Goal: Information Seeking & Learning: Learn about a topic

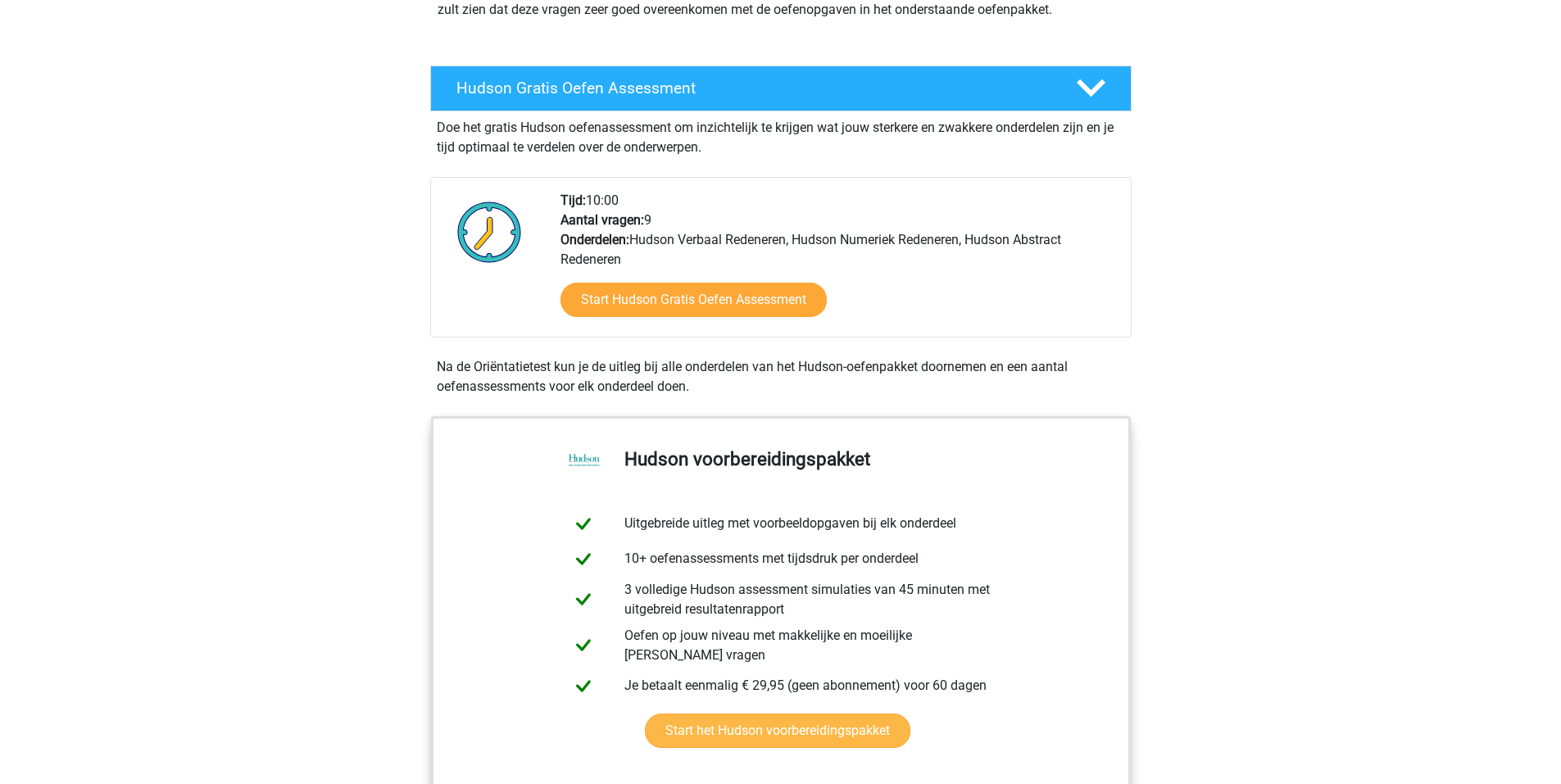
scroll to position [246, 0]
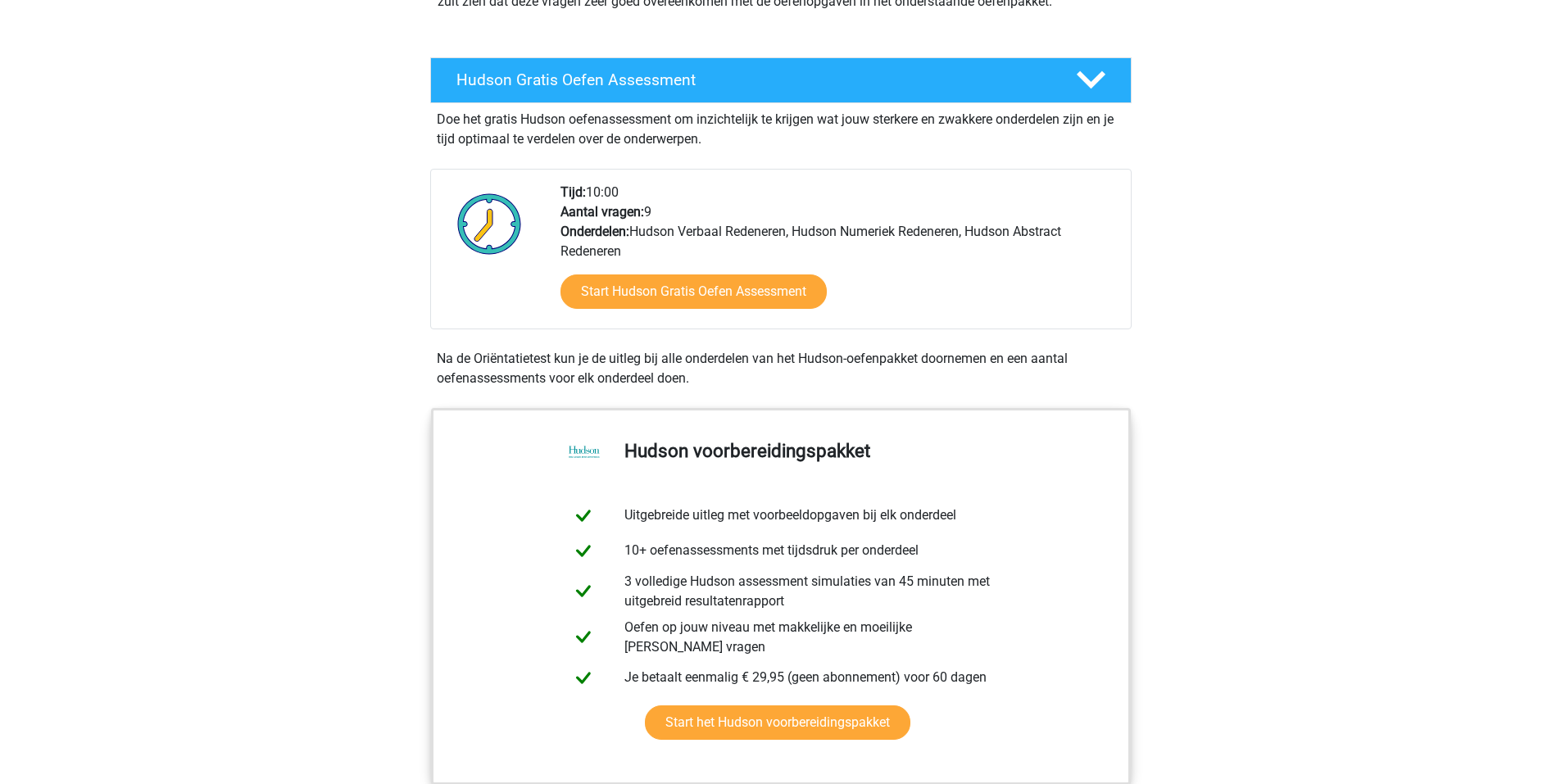
click at [755, 327] on div "Start Hudson Gratis Oefen Assessment" at bounding box center [839, 295] width 557 height 68
click at [761, 300] on link "Start Hudson Gratis Oefen Assessment" at bounding box center [693, 292] width 306 height 39
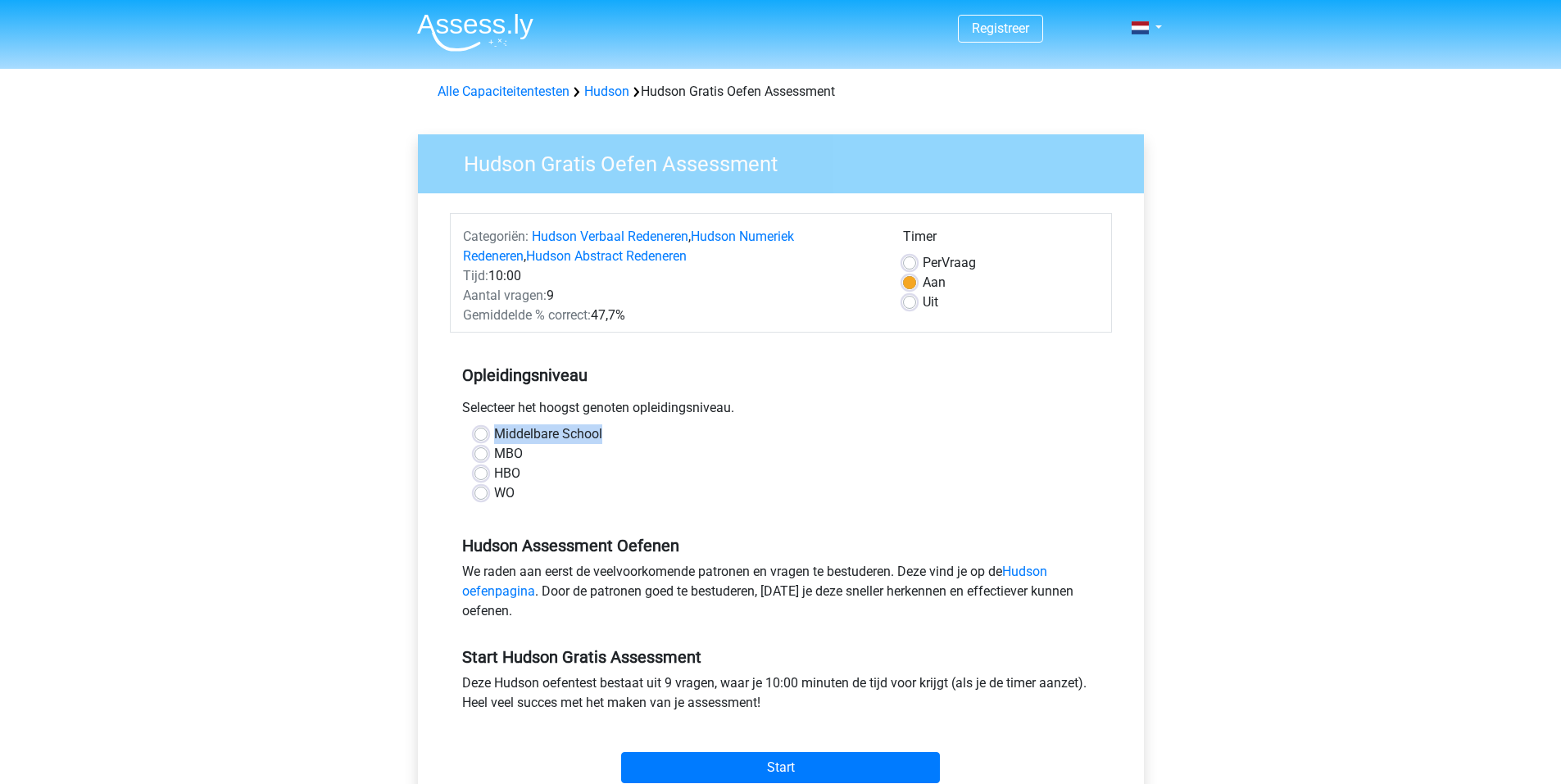
drag, startPoint x: 559, startPoint y: 442, endPoint x: 495, endPoint y: 429, distance: 65.3
click at [496, 432] on div "Middelbare School" at bounding box center [780, 434] width 613 height 20
copy label "Middelbare School"
click at [506, 481] on label "HBO" at bounding box center [507, 473] width 26 height 20
click at [487, 480] on input "HBO" at bounding box center [481, 471] width 13 height 16
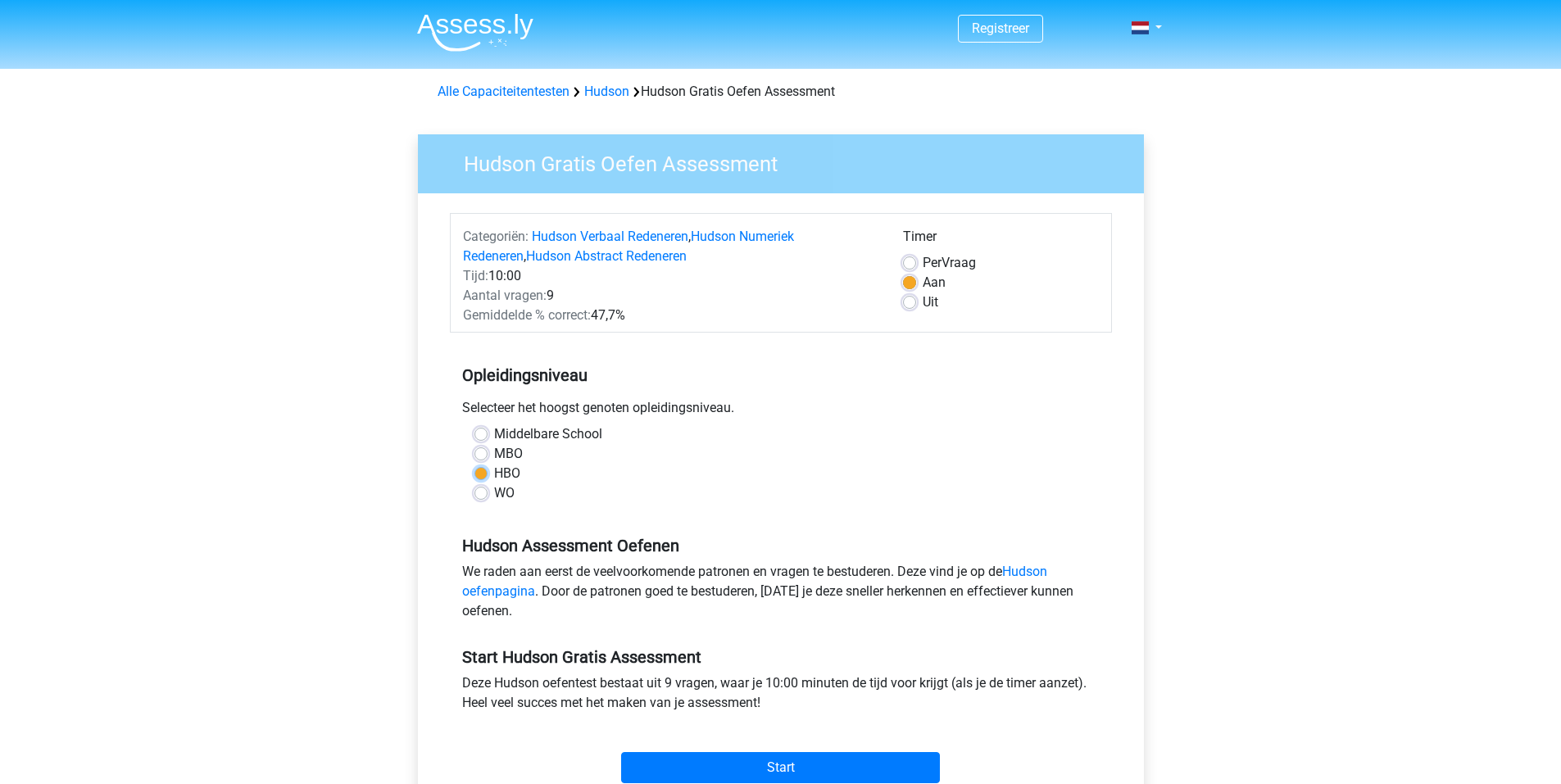
radio input "true"
click at [504, 486] on label "WO" at bounding box center [504, 493] width 21 height 20
click at [487, 486] on input "WO" at bounding box center [481, 491] width 13 height 16
radio input "true"
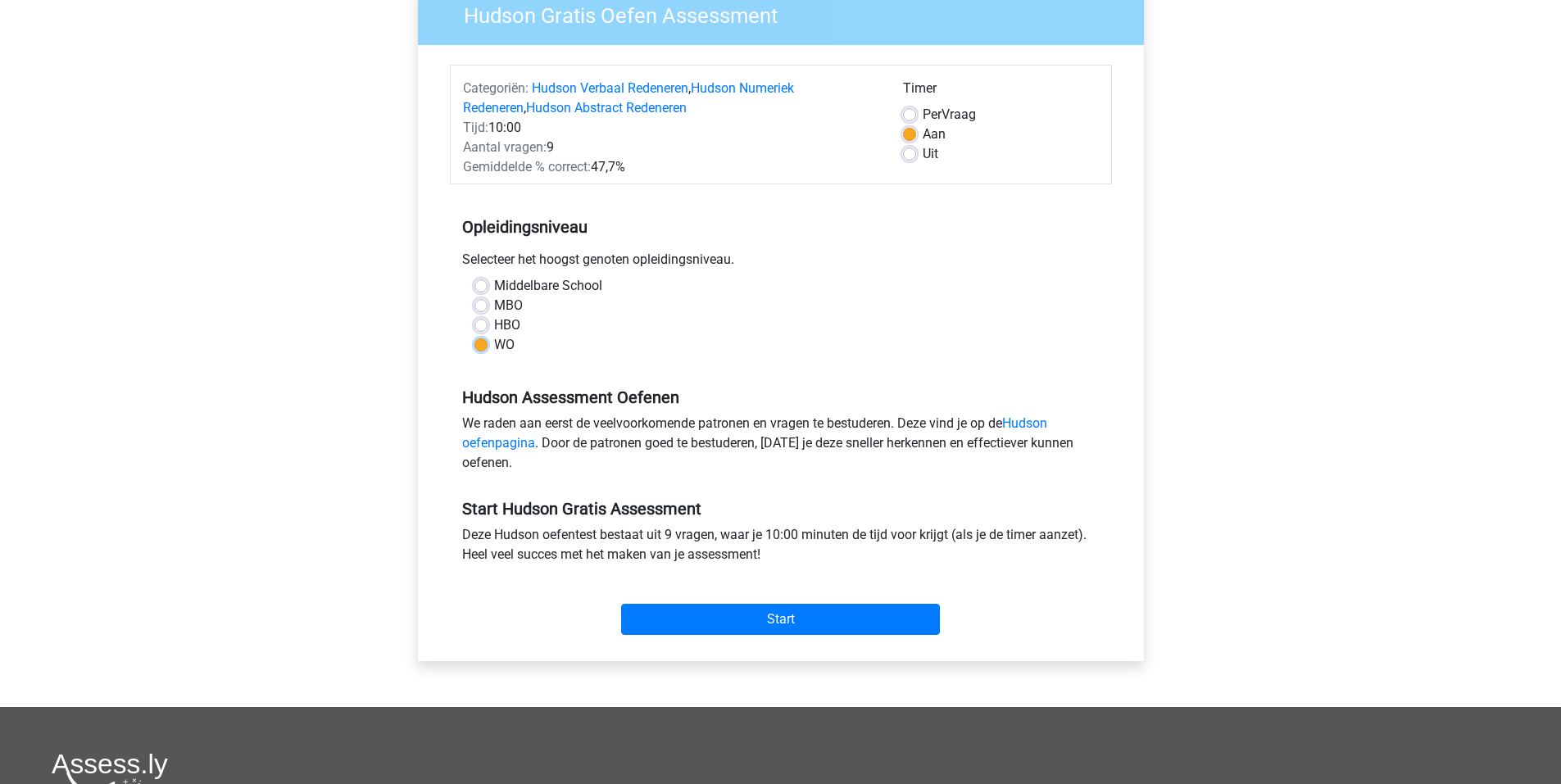
scroll to position [164, 0]
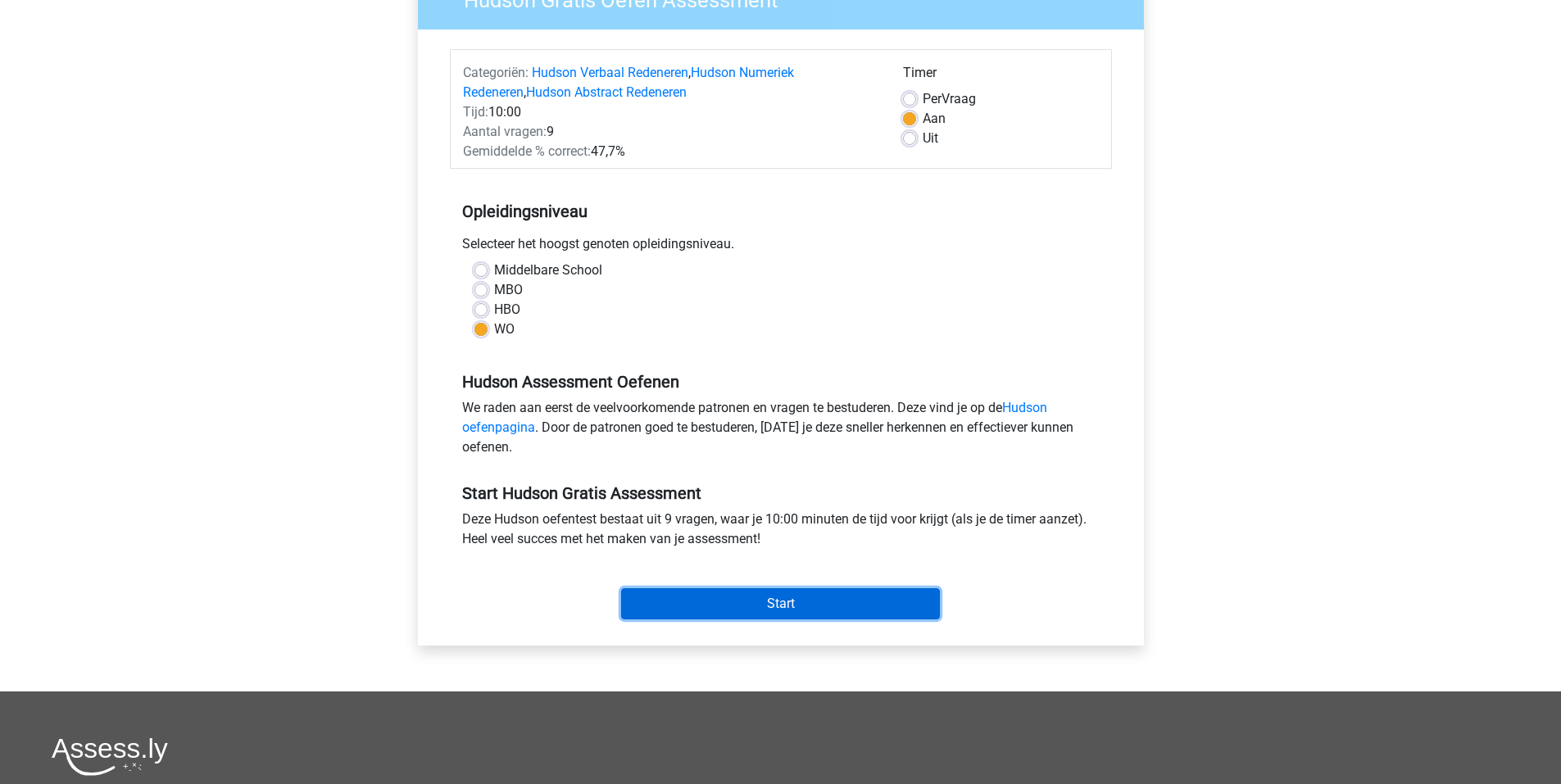
click at [797, 599] on input "Start" at bounding box center [780, 603] width 318 height 31
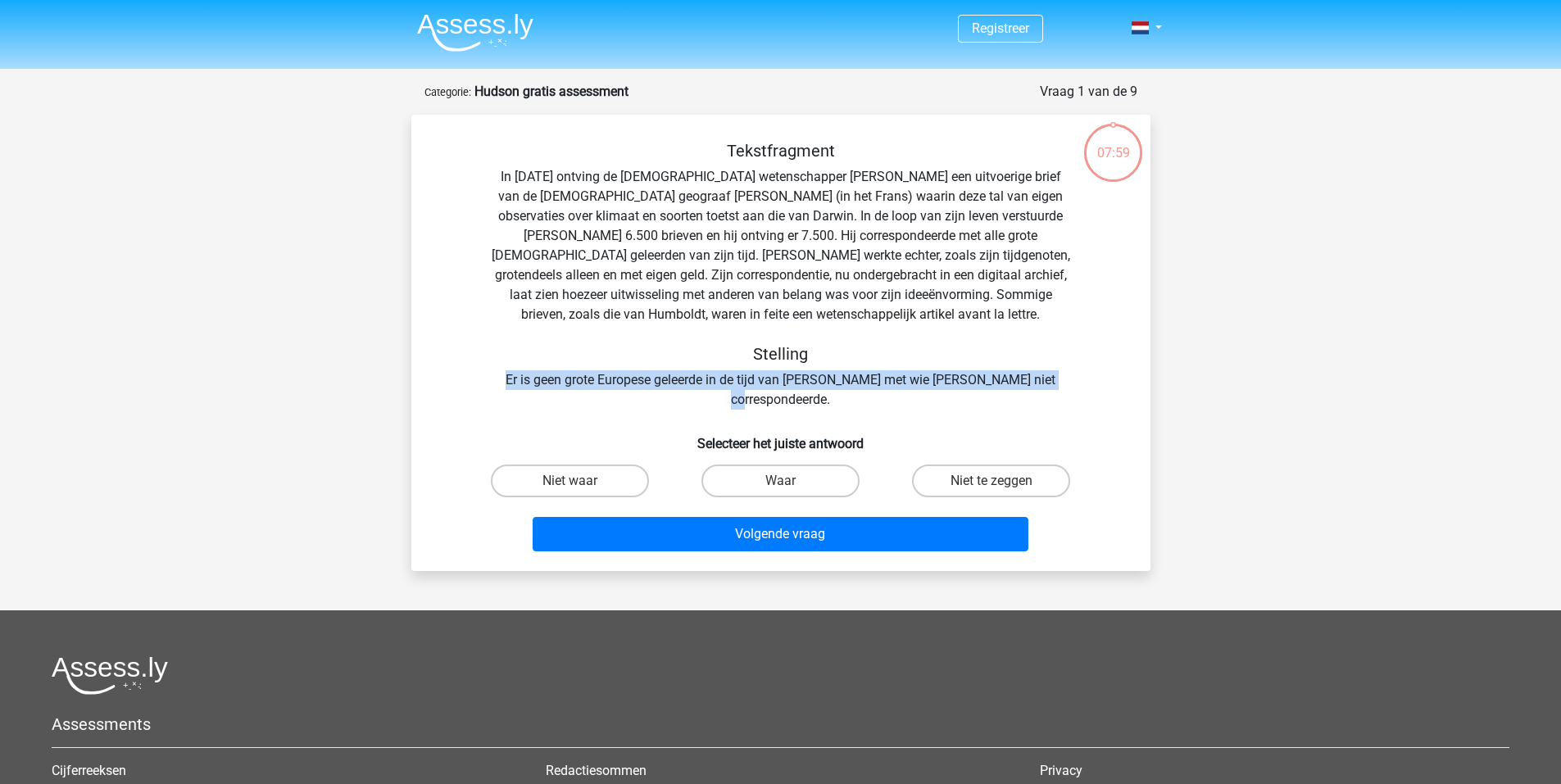
drag, startPoint x: 1053, startPoint y: 382, endPoint x: 511, endPoint y: 382, distance: 542.0
click at [512, 378] on div "Tekstfragment In 1839 ontving de Engelse wetenschapper Charles Darwin een uitvo…" at bounding box center [780, 275] width 687 height 269
click at [939, 465] on label "Niet te zeggen" at bounding box center [991, 481] width 158 height 33
click at [992, 481] on input "Niet te zeggen" at bounding box center [997, 485] width 10 height 10
radio input "true"
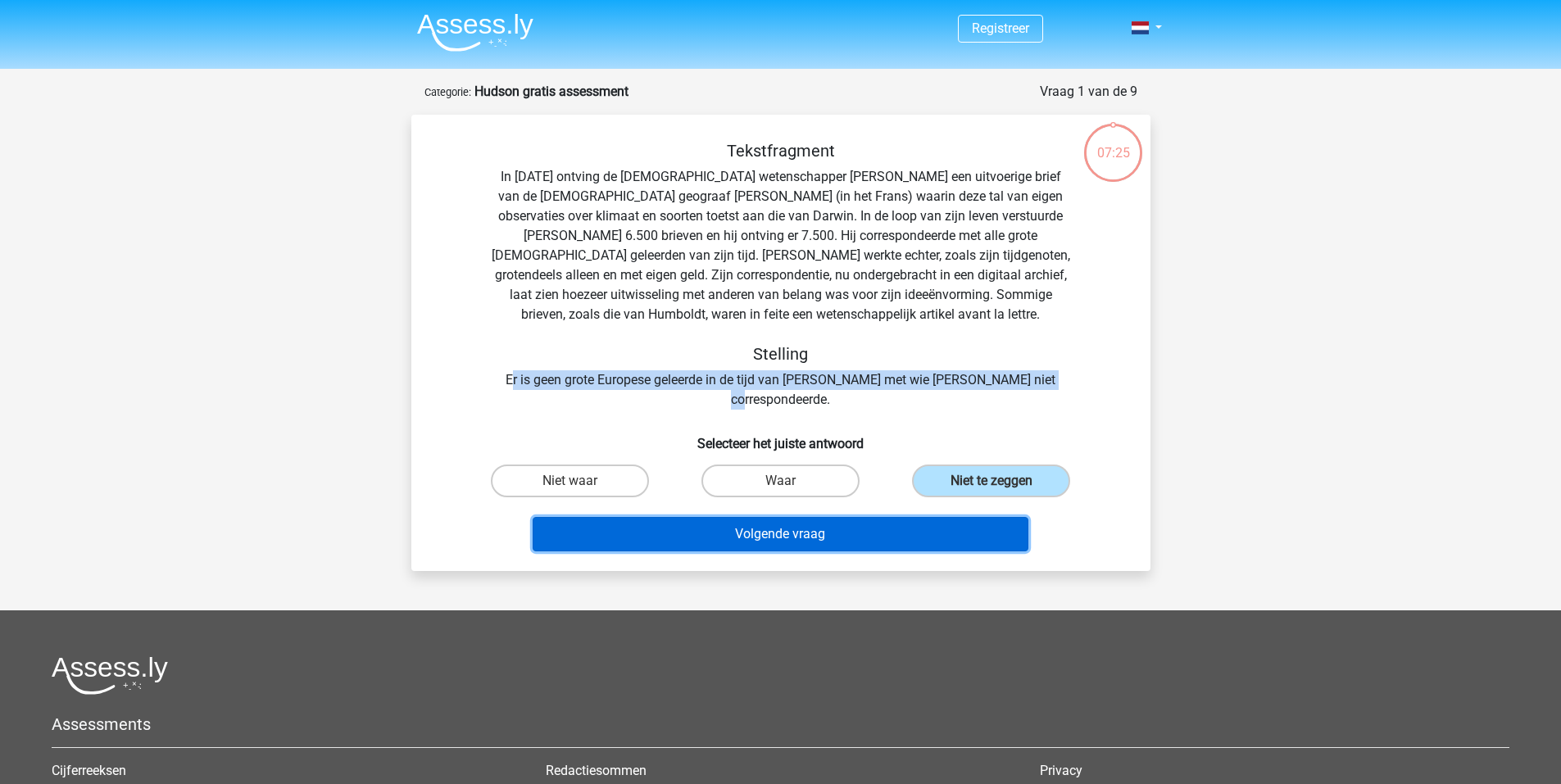
click at [850, 517] on button "Volgende vraag" at bounding box center [780, 534] width 496 height 35
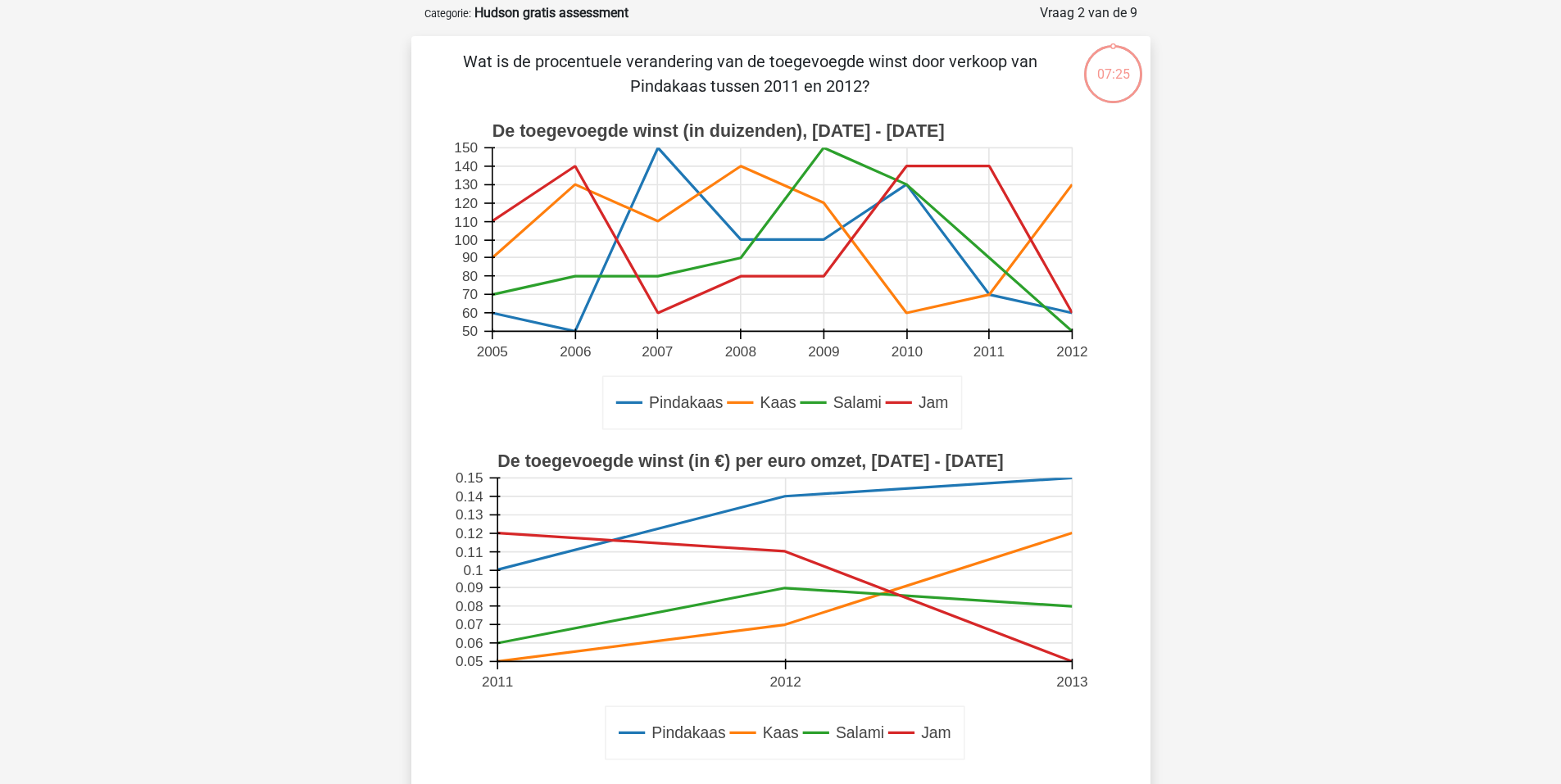
scroll to position [82, 0]
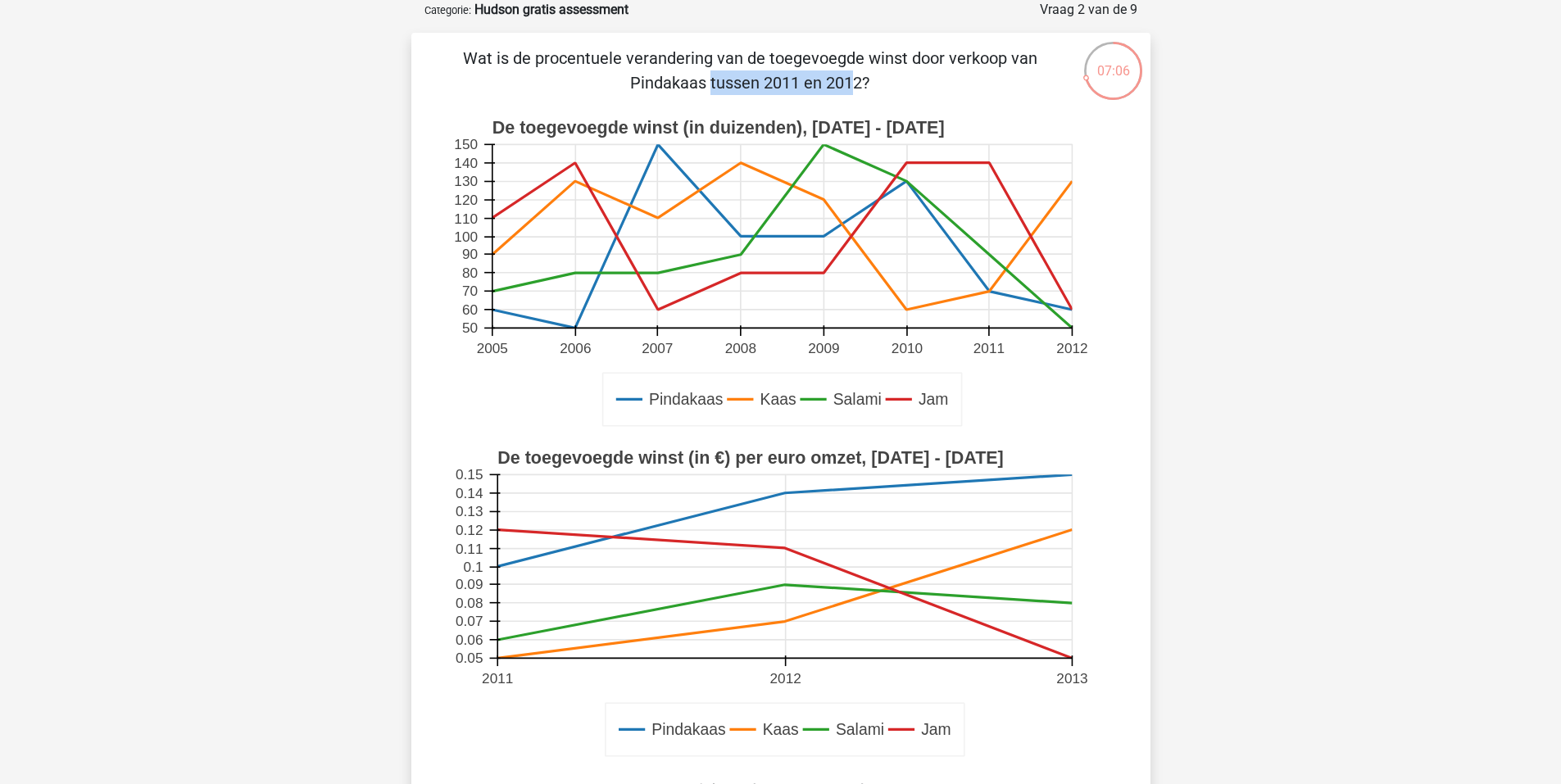
drag, startPoint x: 784, startPoint y: 56, endPoint x: 901, endPoint y: 52, distance: 117.1
click at [901, 52] on p "Wat is de procentuele verandering van de toegevoegde winst door verkoop van Pin…" at bounding box center [750, 70] width 626 height 49
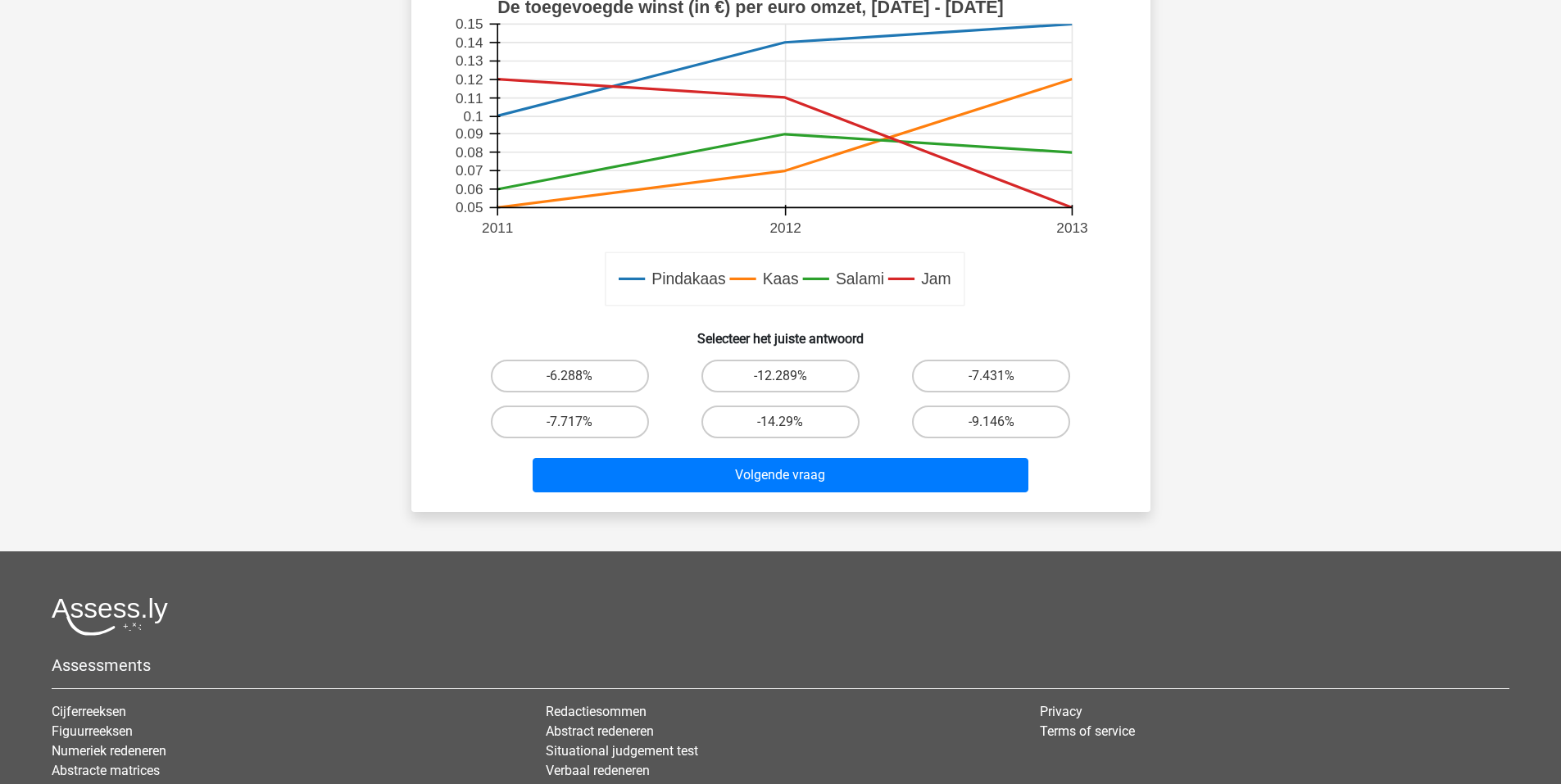
scroll to position [492, 0]
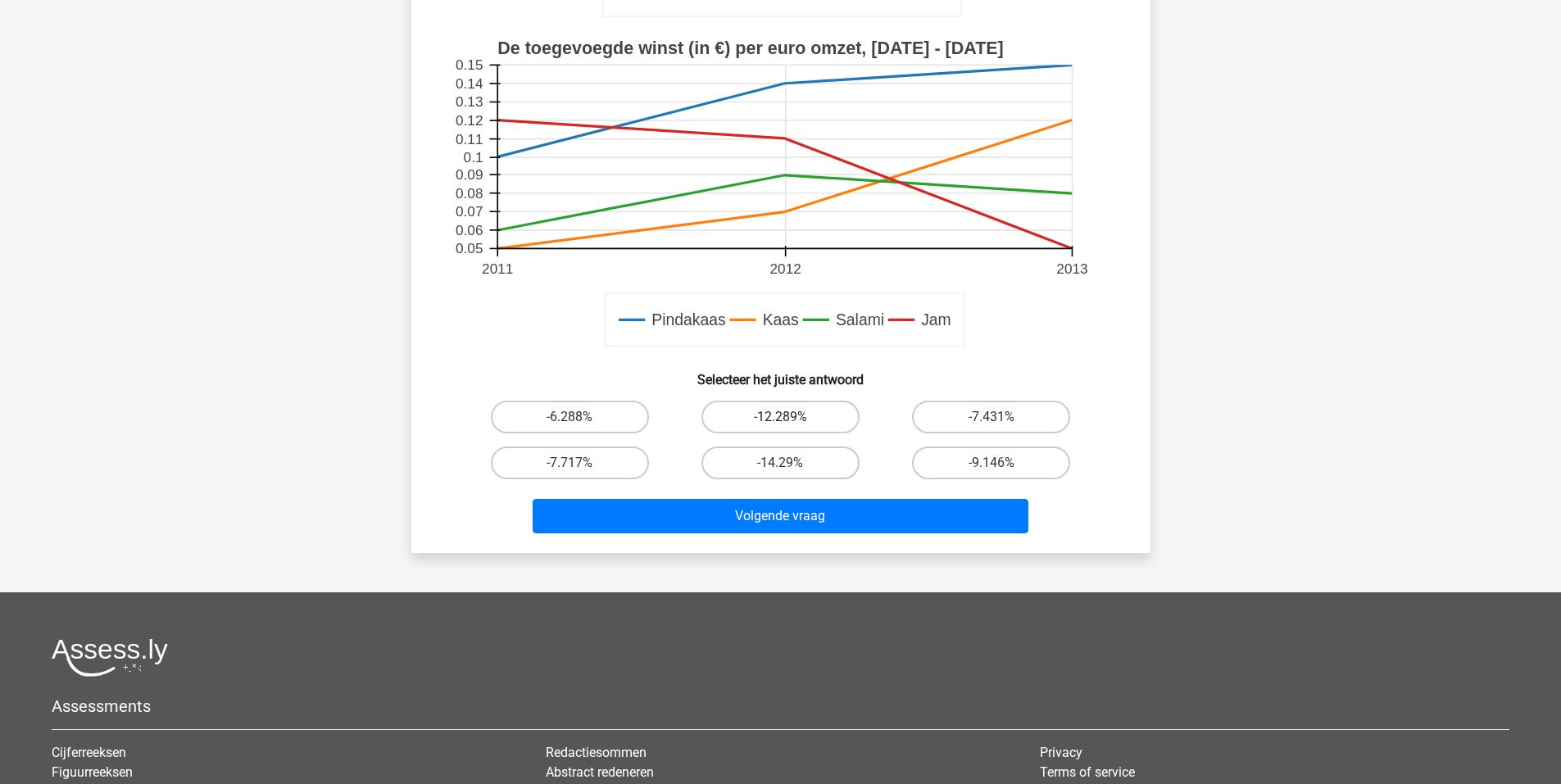
click at [789, 416] on label "-12.289%" at bounding box center [780, 417] width 158 height 33
click at [789, 417] on input "-12.289%" at bounding box center [785, 422] width 10 height 10
radio input "true"
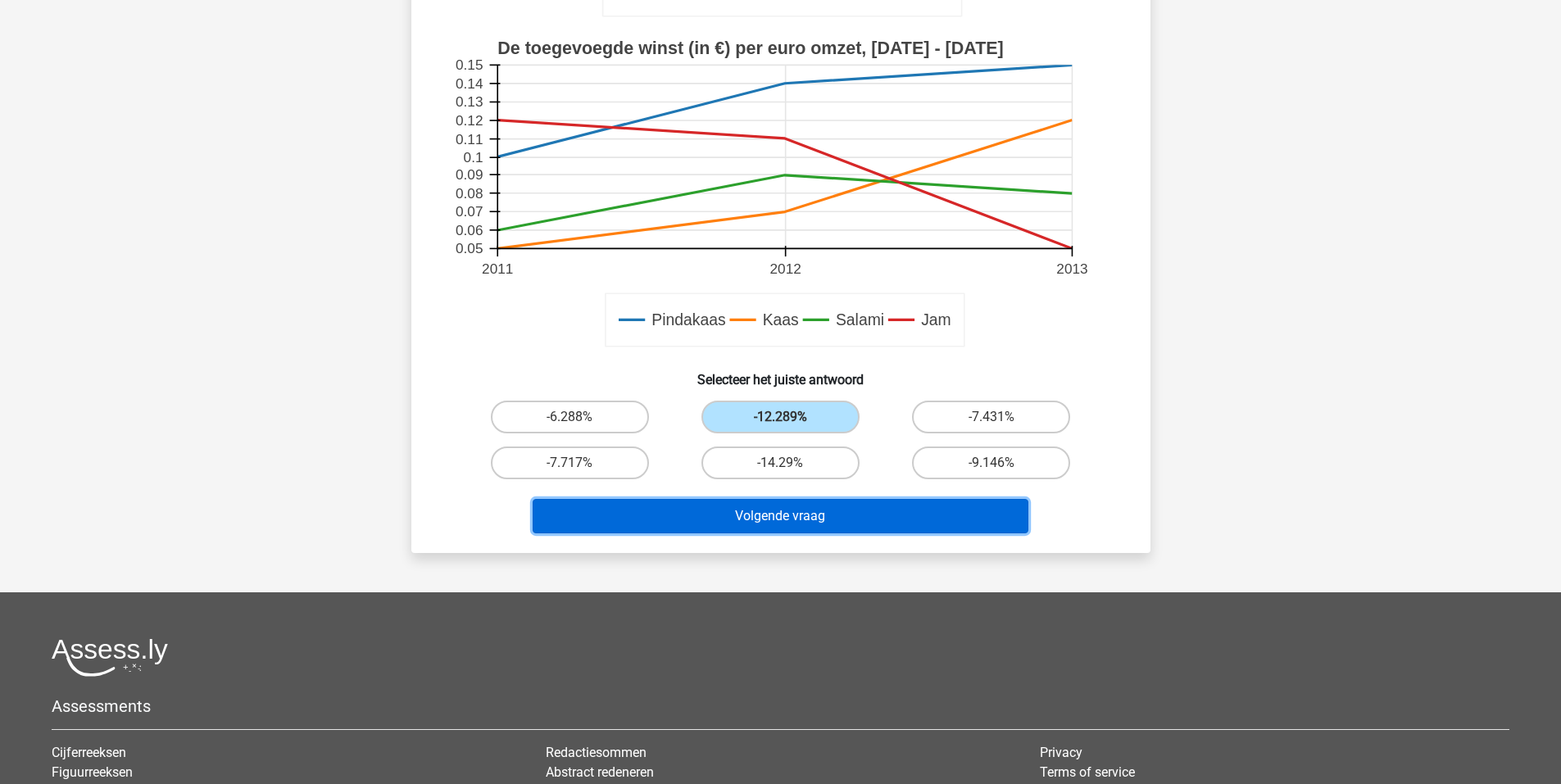
click at [858, 510] on button "Volgende vraag" at bounding box center [780, 515] width 496 height 35
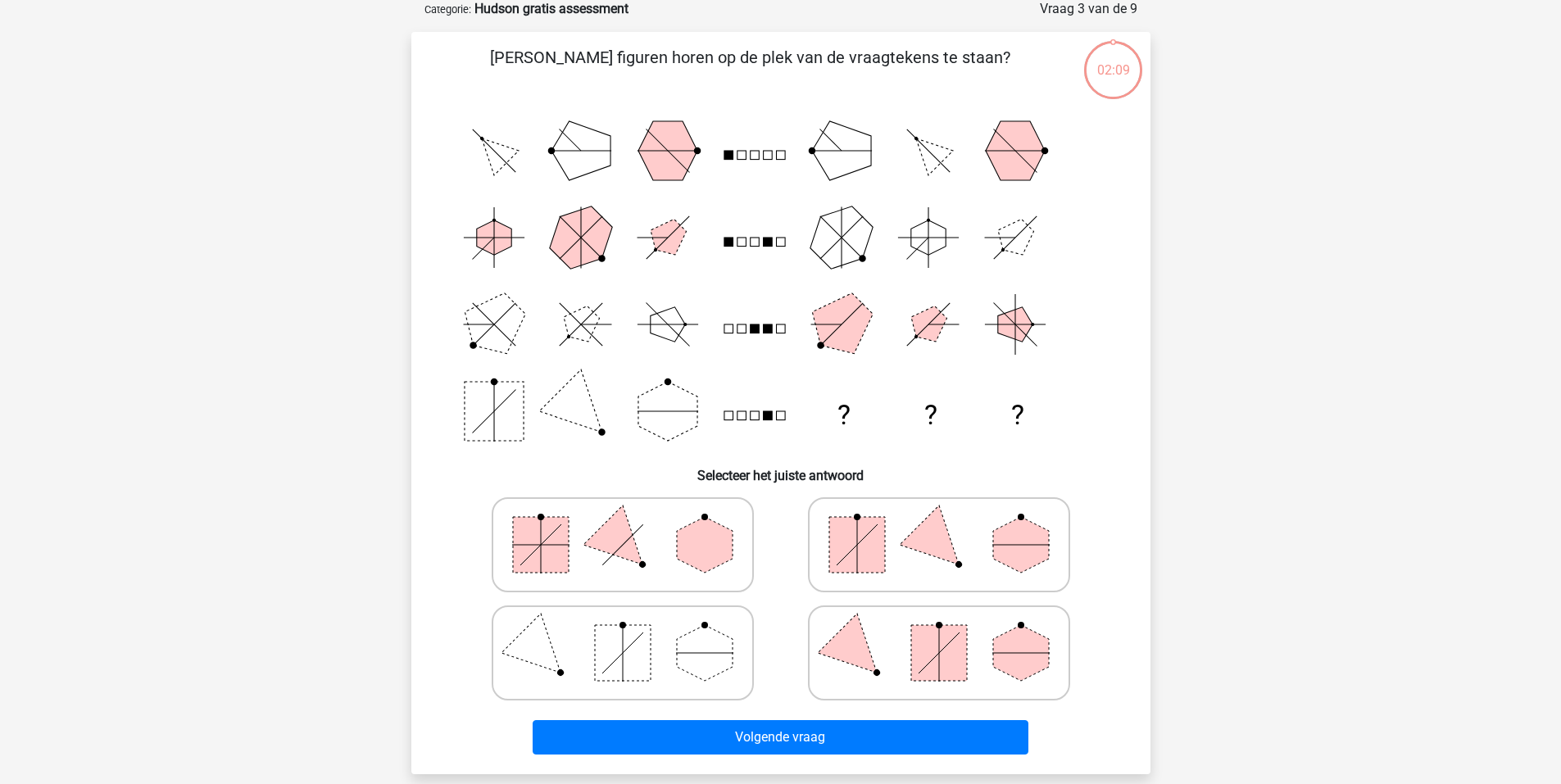
scroll to position [82, 0]
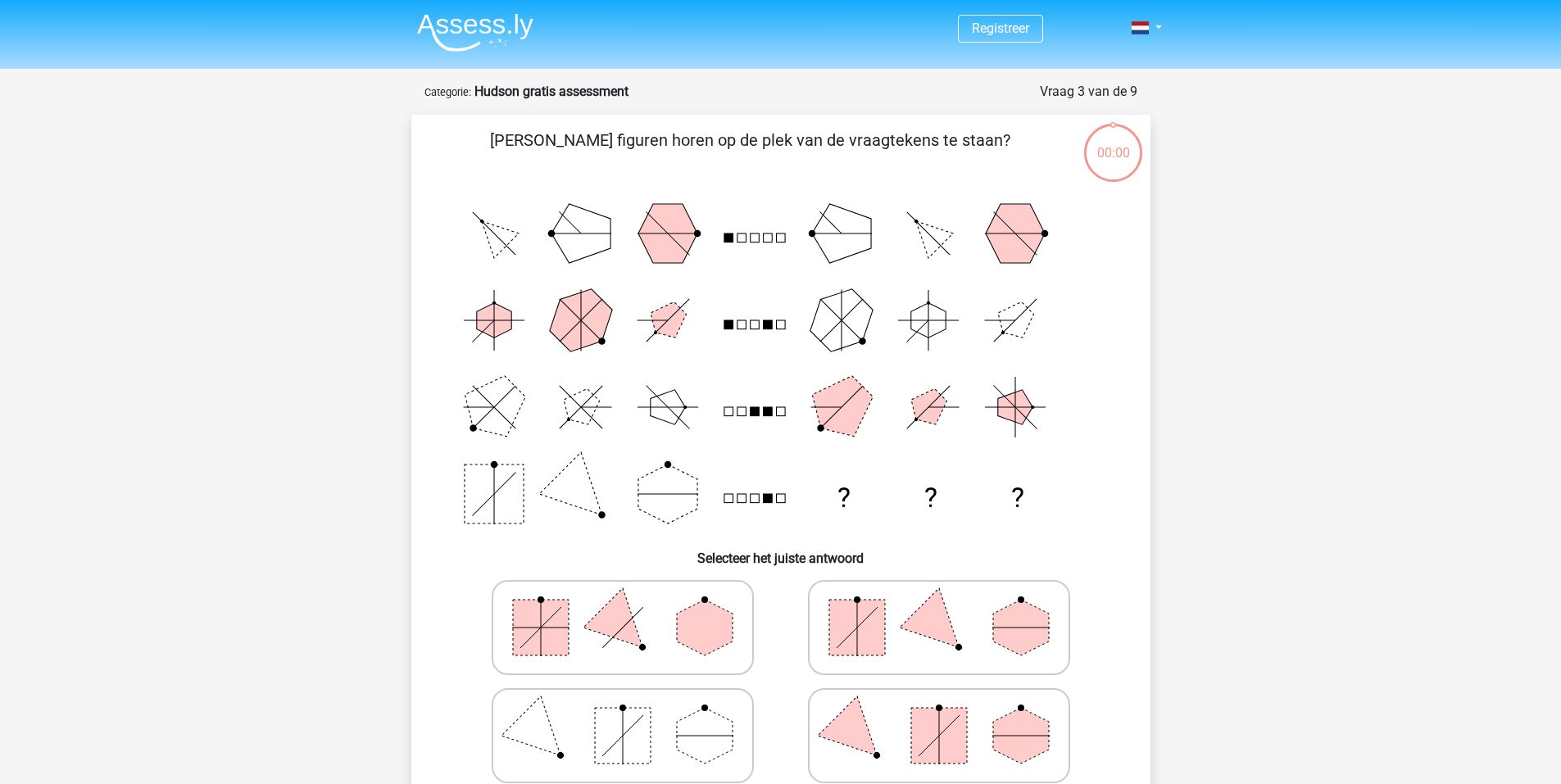
scroll to position [82, 0]
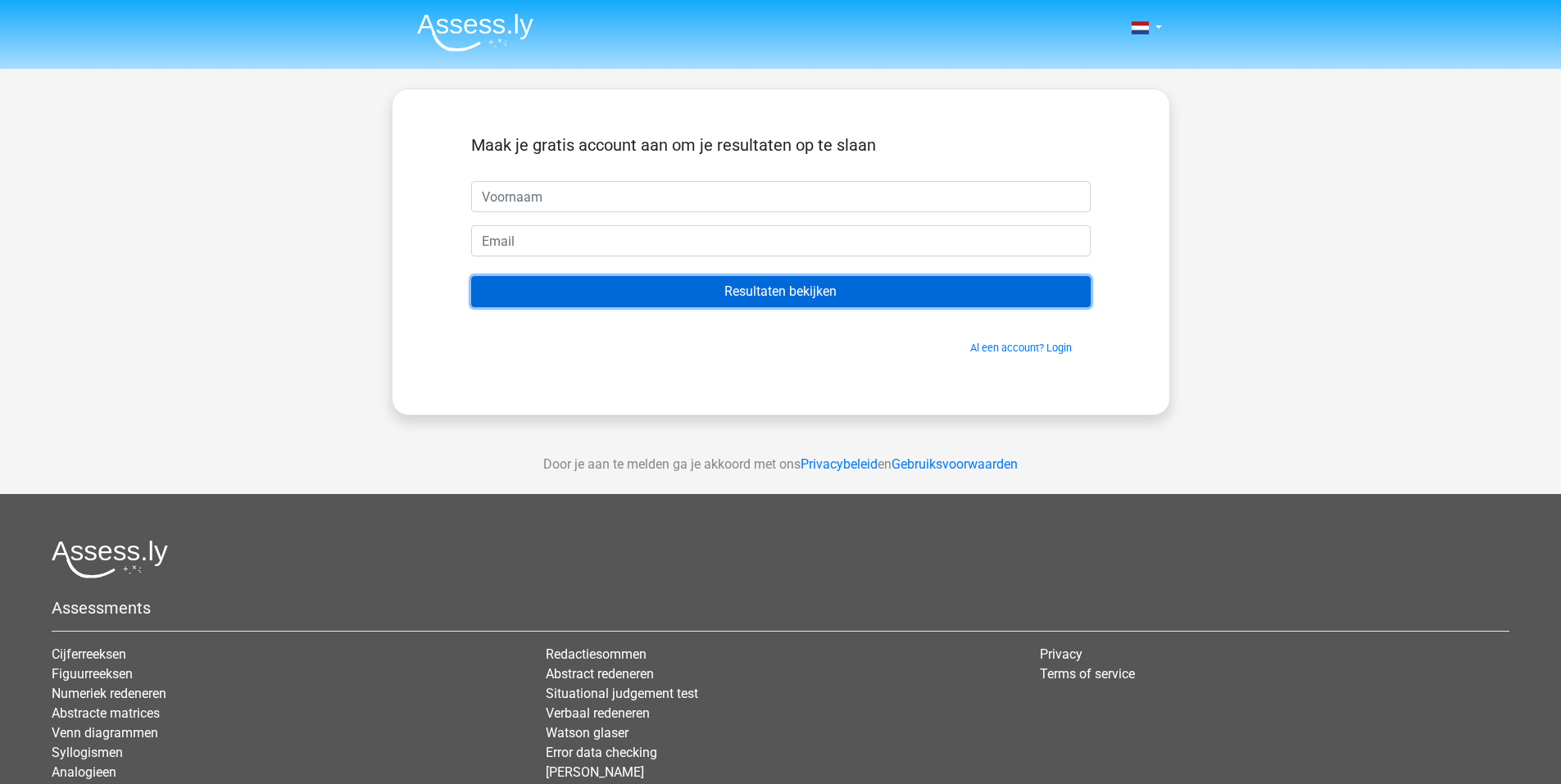
click at [724, 282] on input "Resultaten bekijken" at bounding box center [781, 291] width 620 height 31
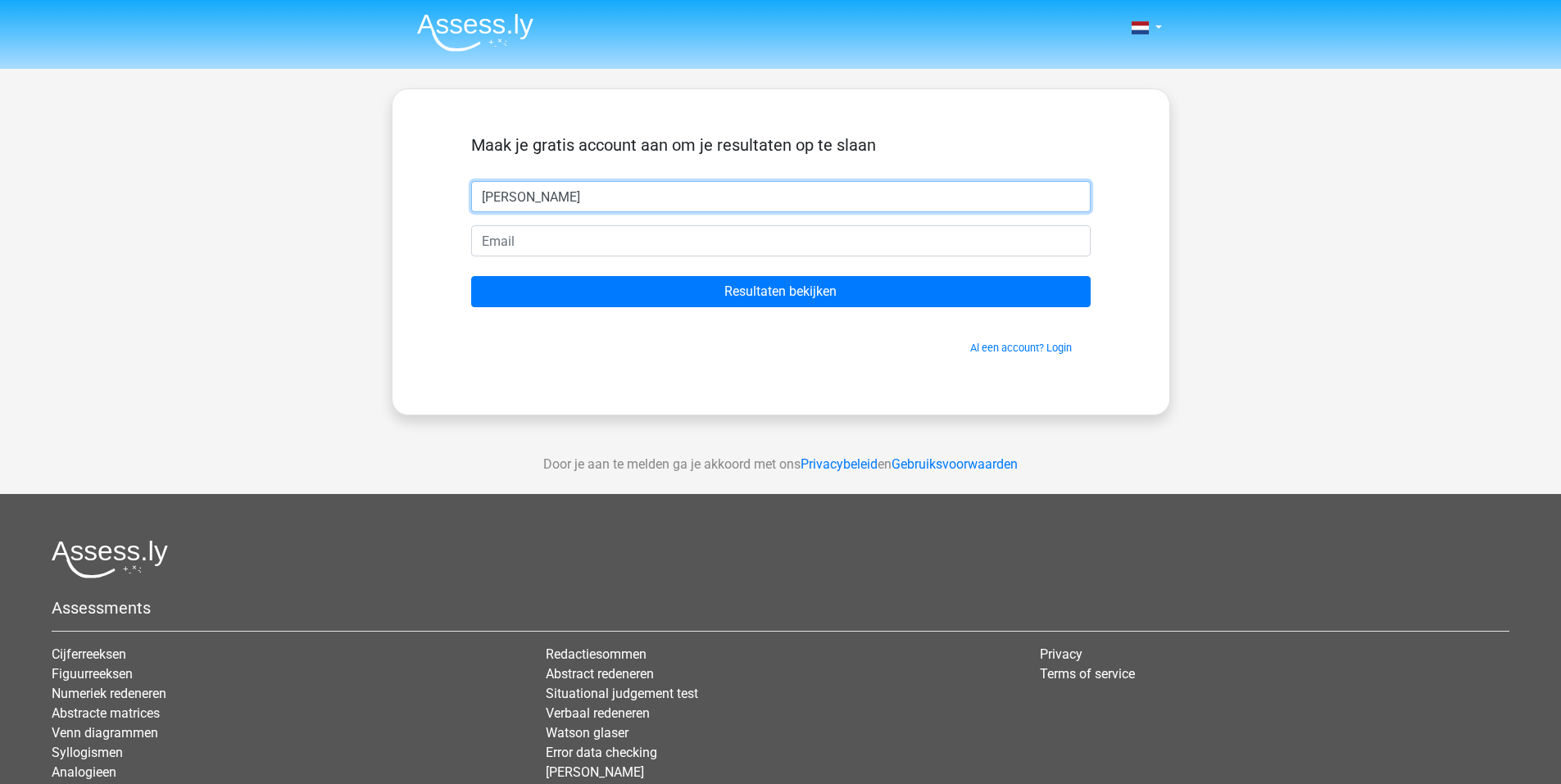
type input "[PERSON_NAME]"
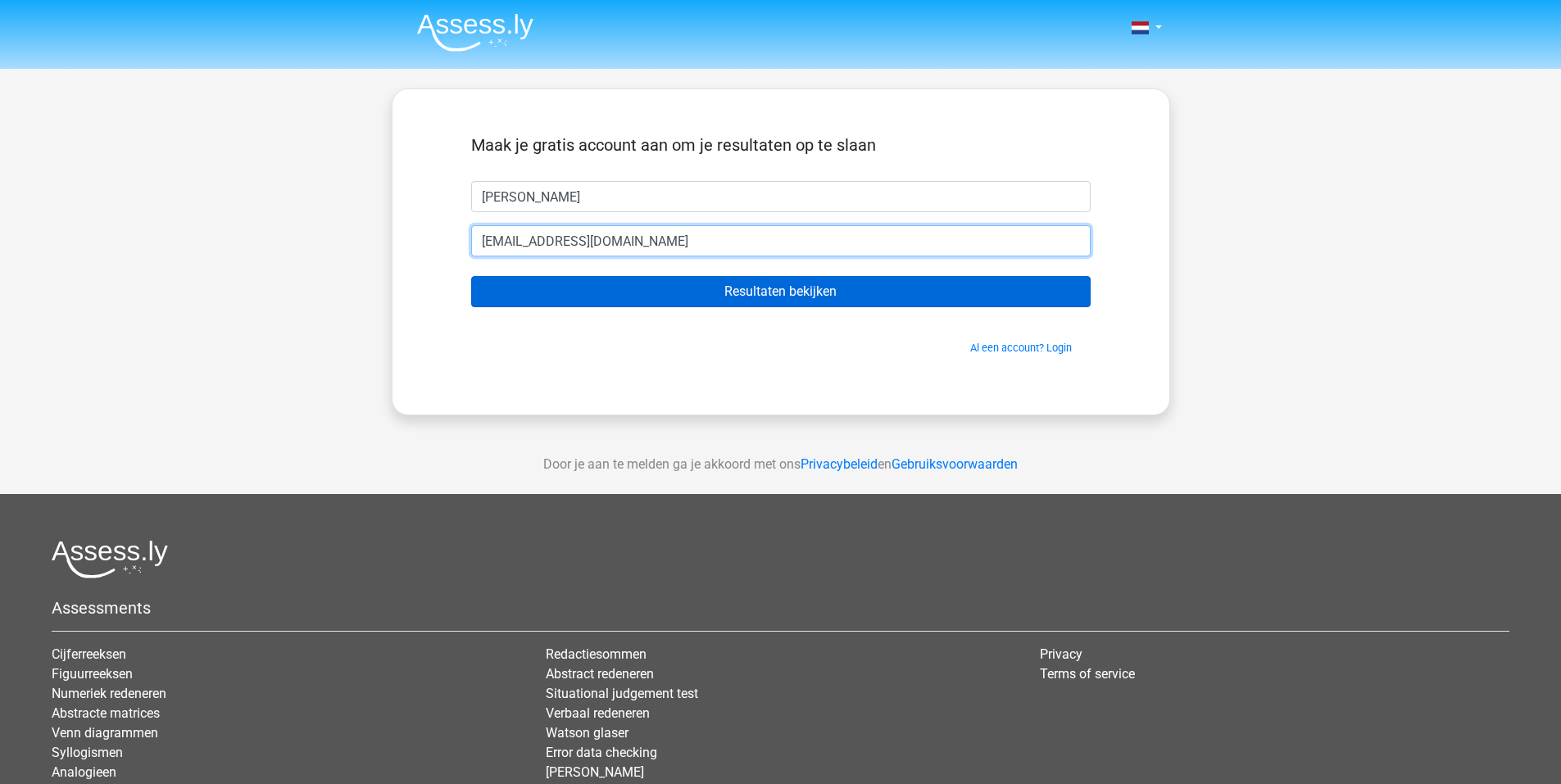
type input "[EMAIL_ADDRESS][DOMAIN_NAME]"
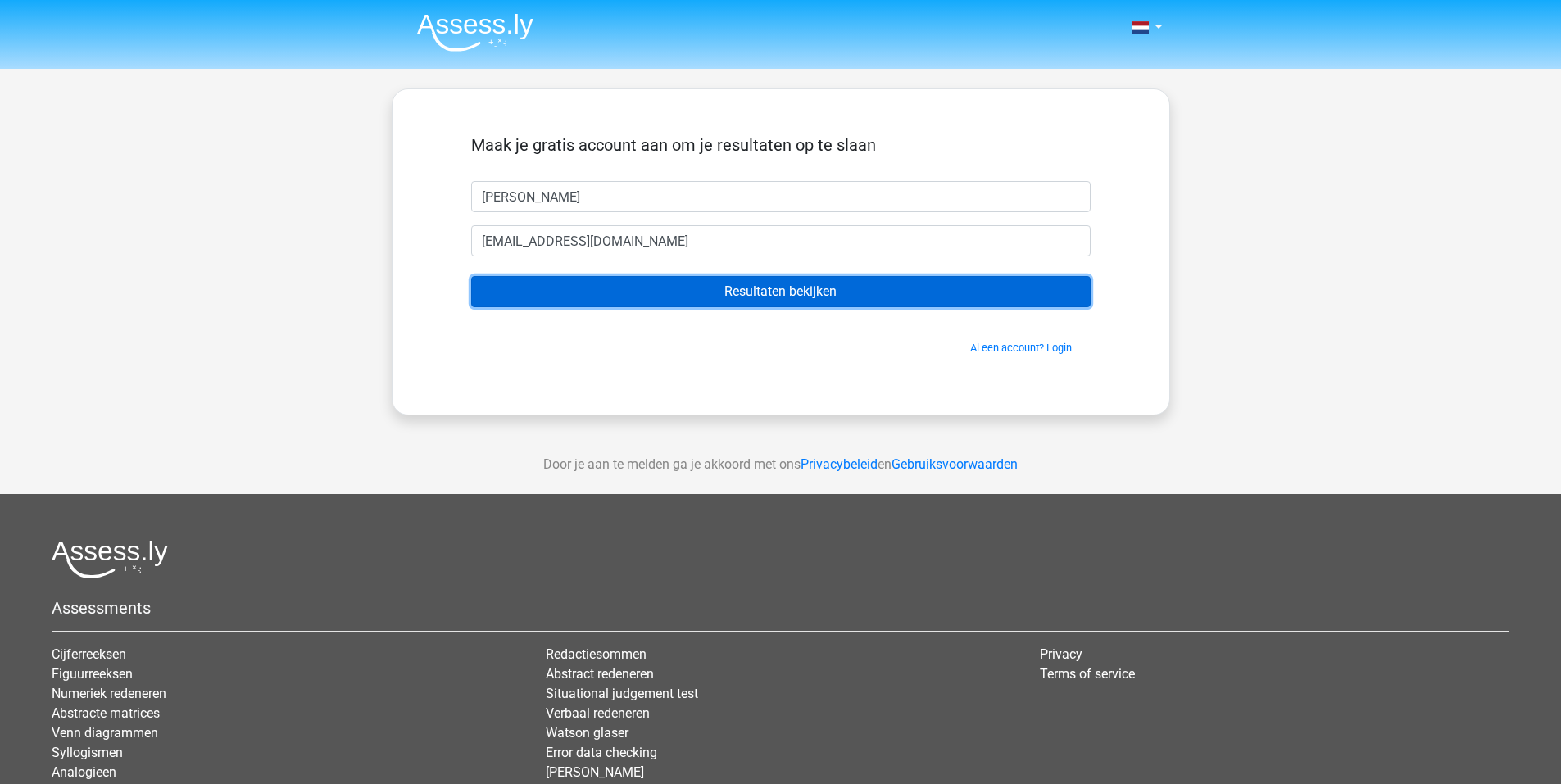
click at [703, 298] on input "Resultaten bekijken" at bounding box center [781, 291] width 620 height 31
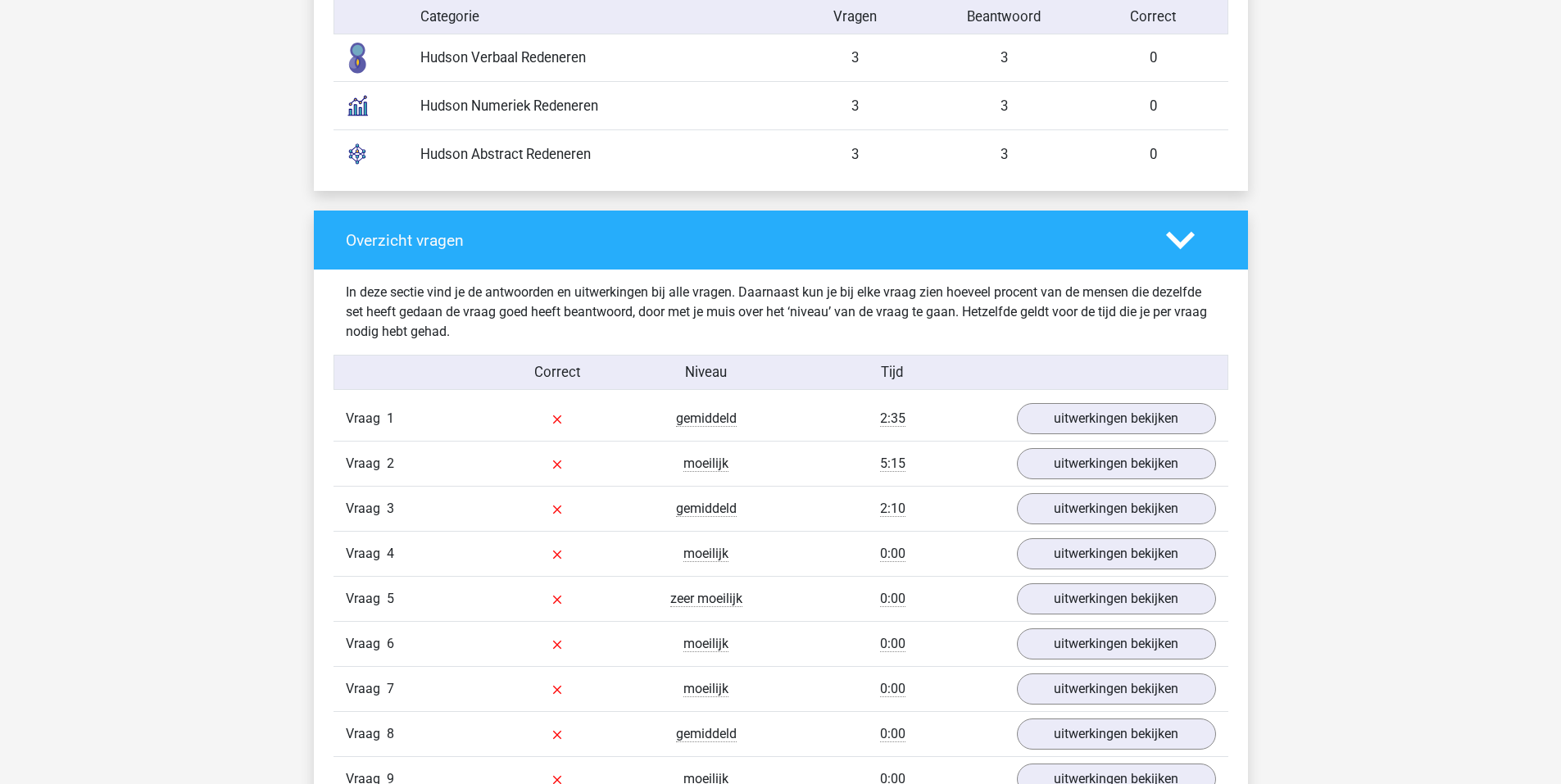
scroll to position [1475, 0]
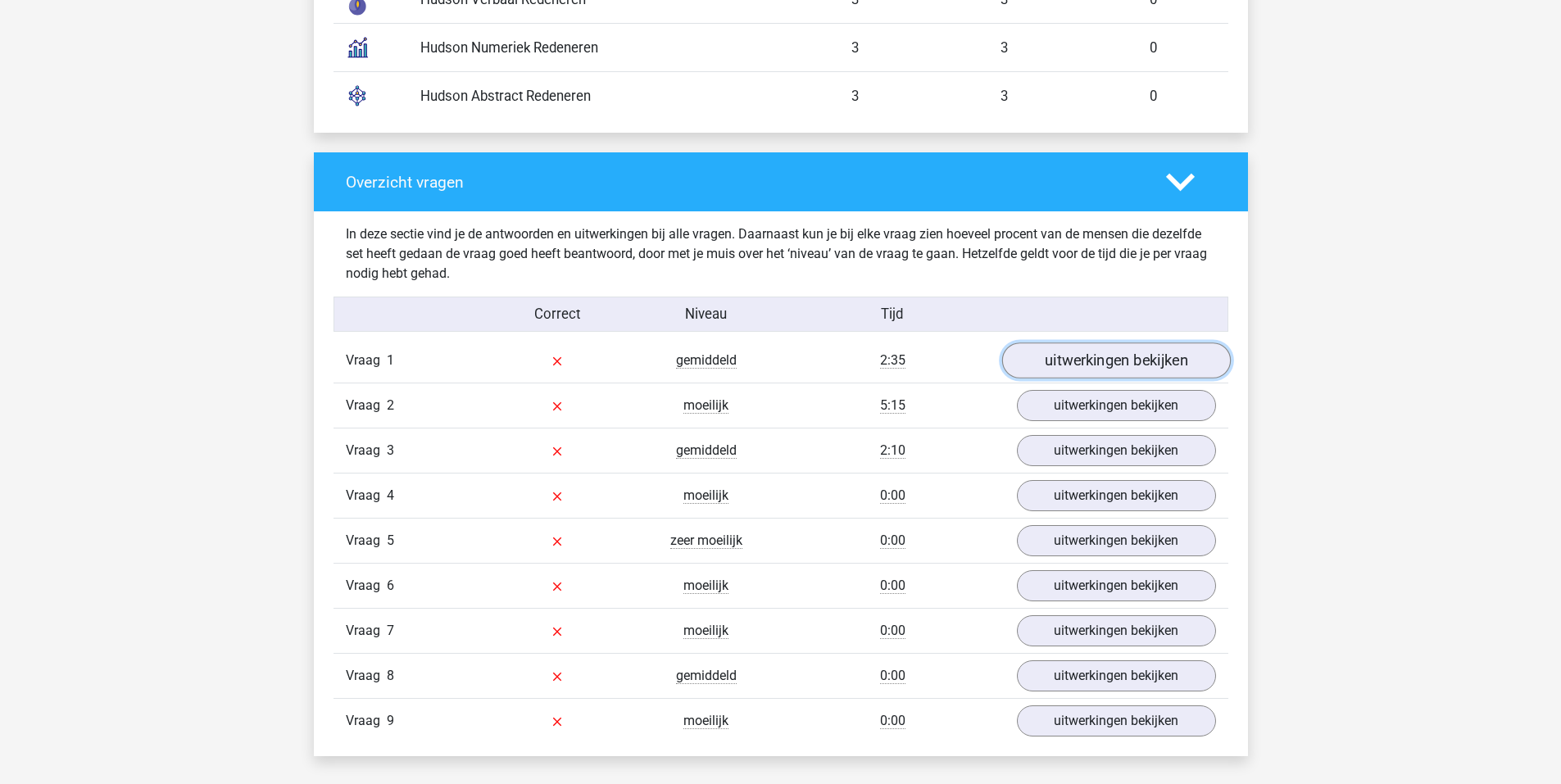
click at [1089, 368] on link "uitwerkingen bekijken" at bounding box center [1115, 361] width 228 height 36
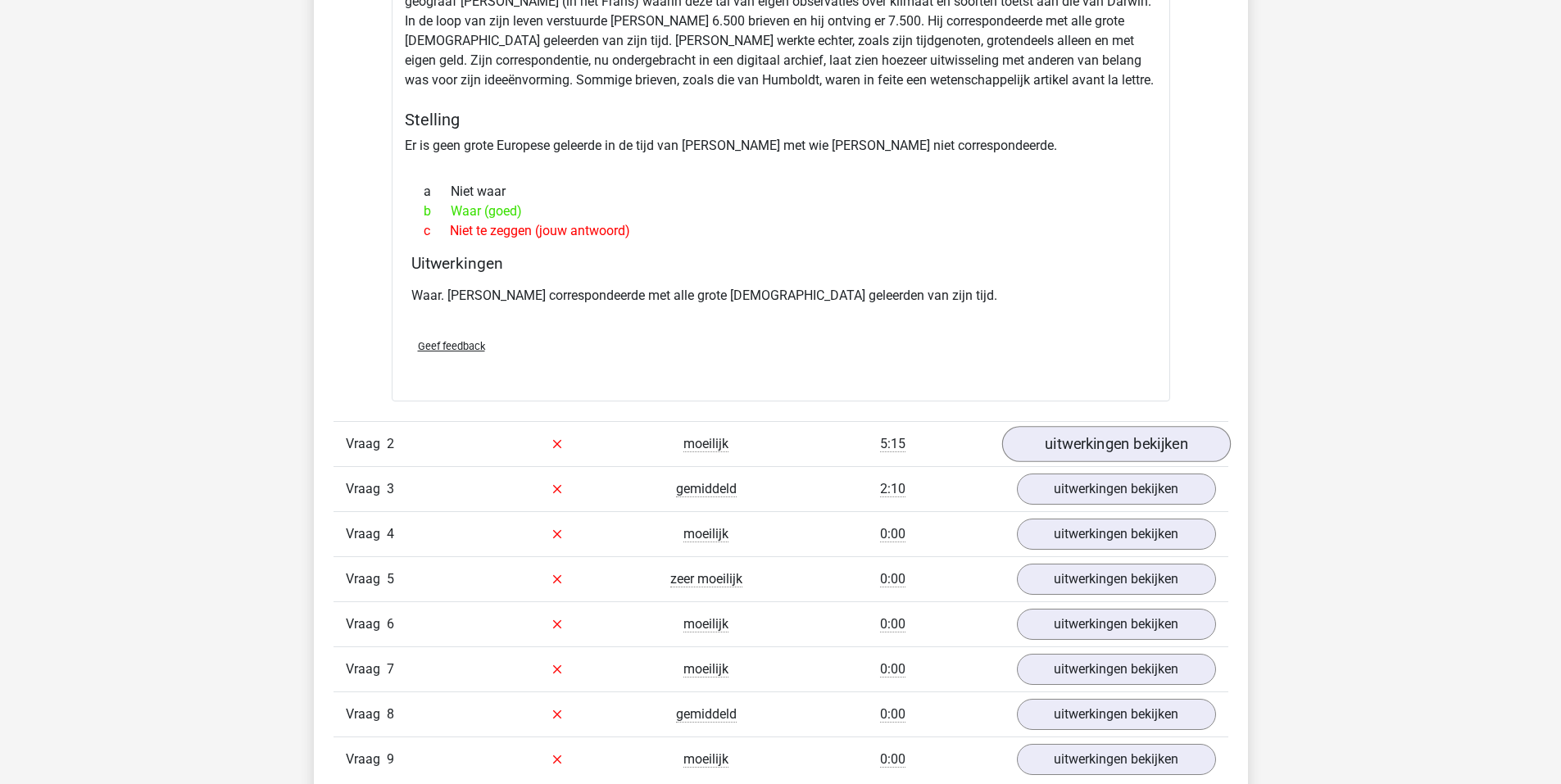
scroll to position [1966, 0]
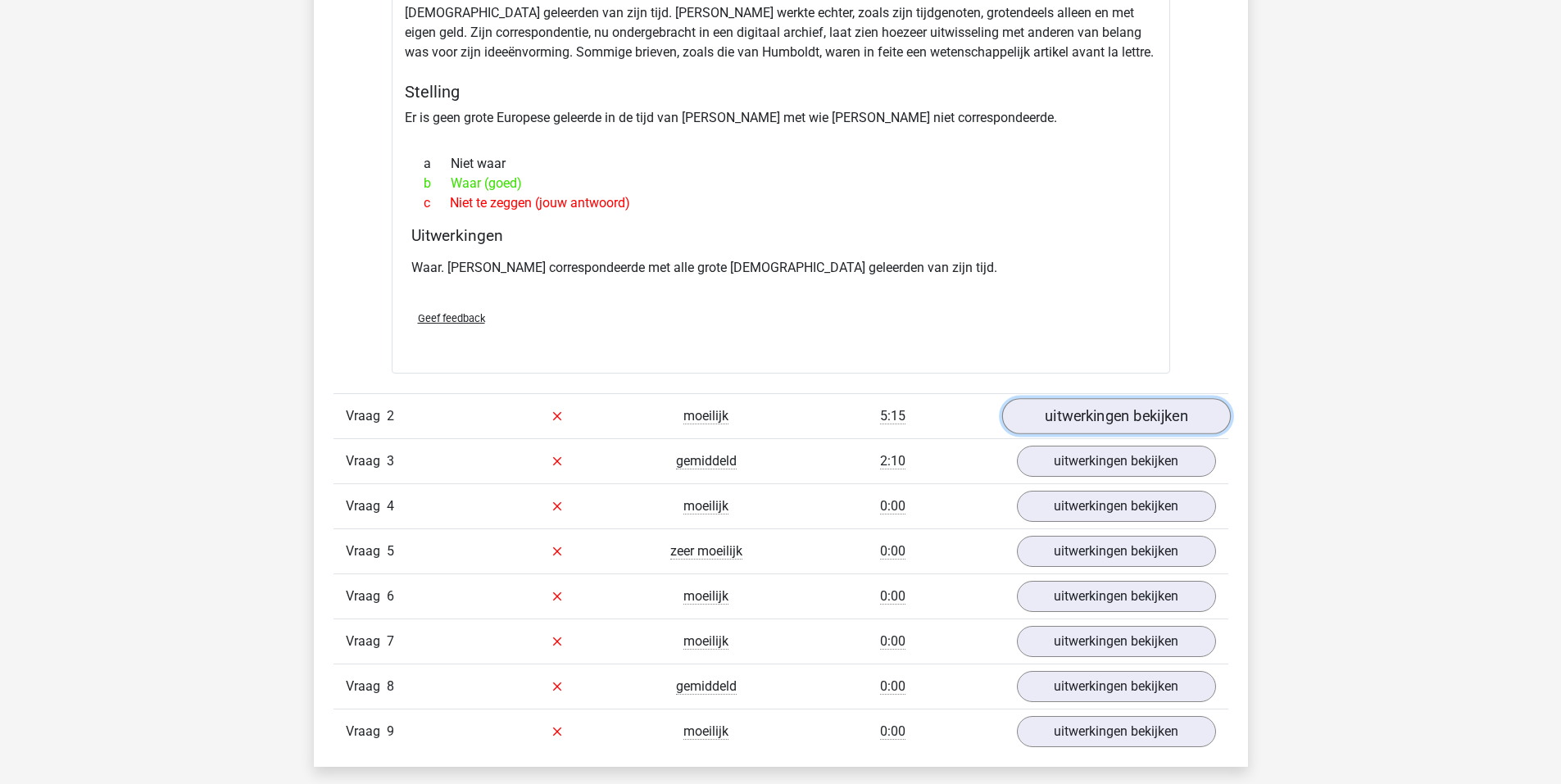
click at [1160, 409] on link "uitwerkingen bekijken" at bounding box center [1115, 416] width 228 height 36
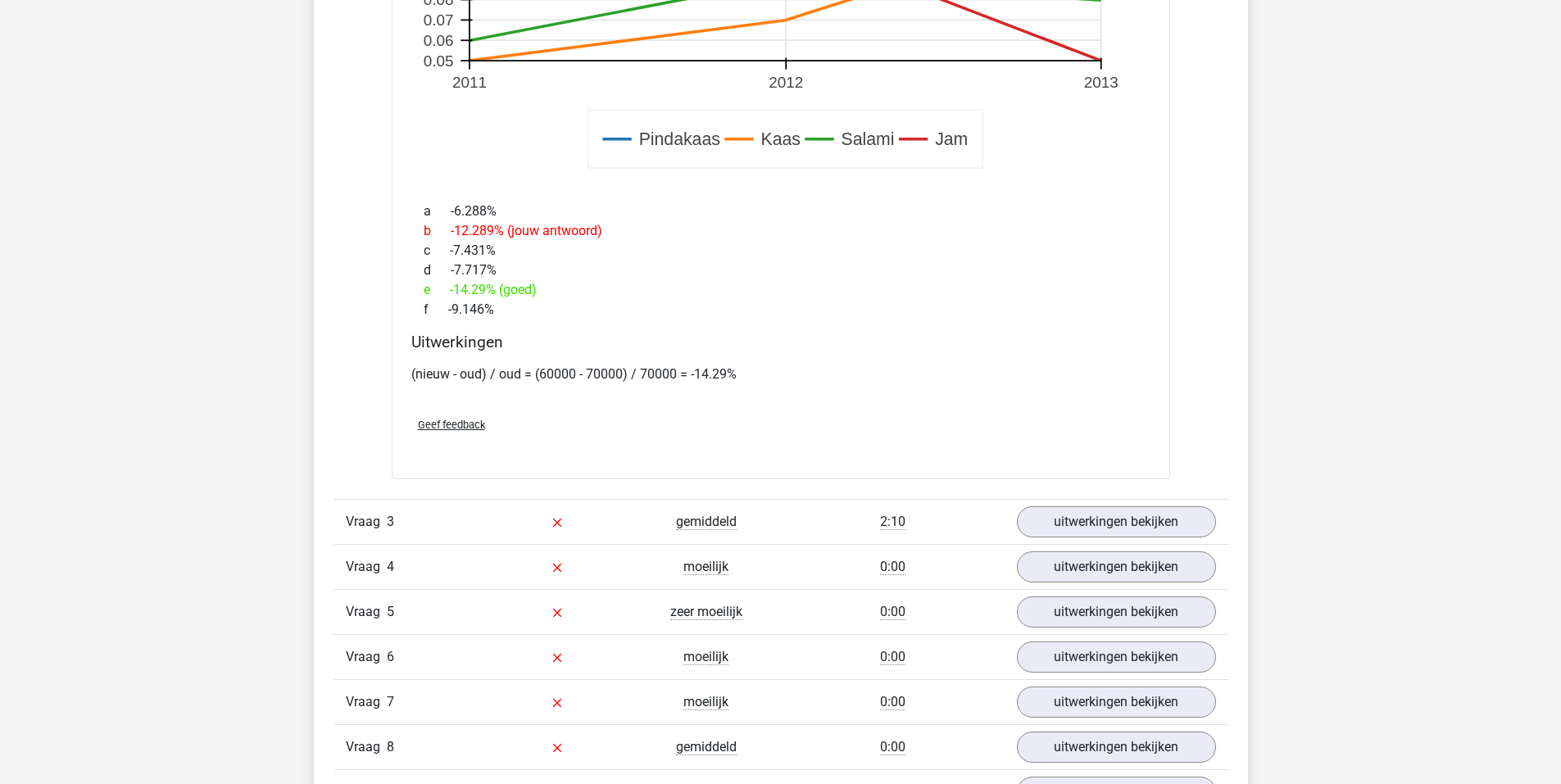
scroll to position [3195, 0]
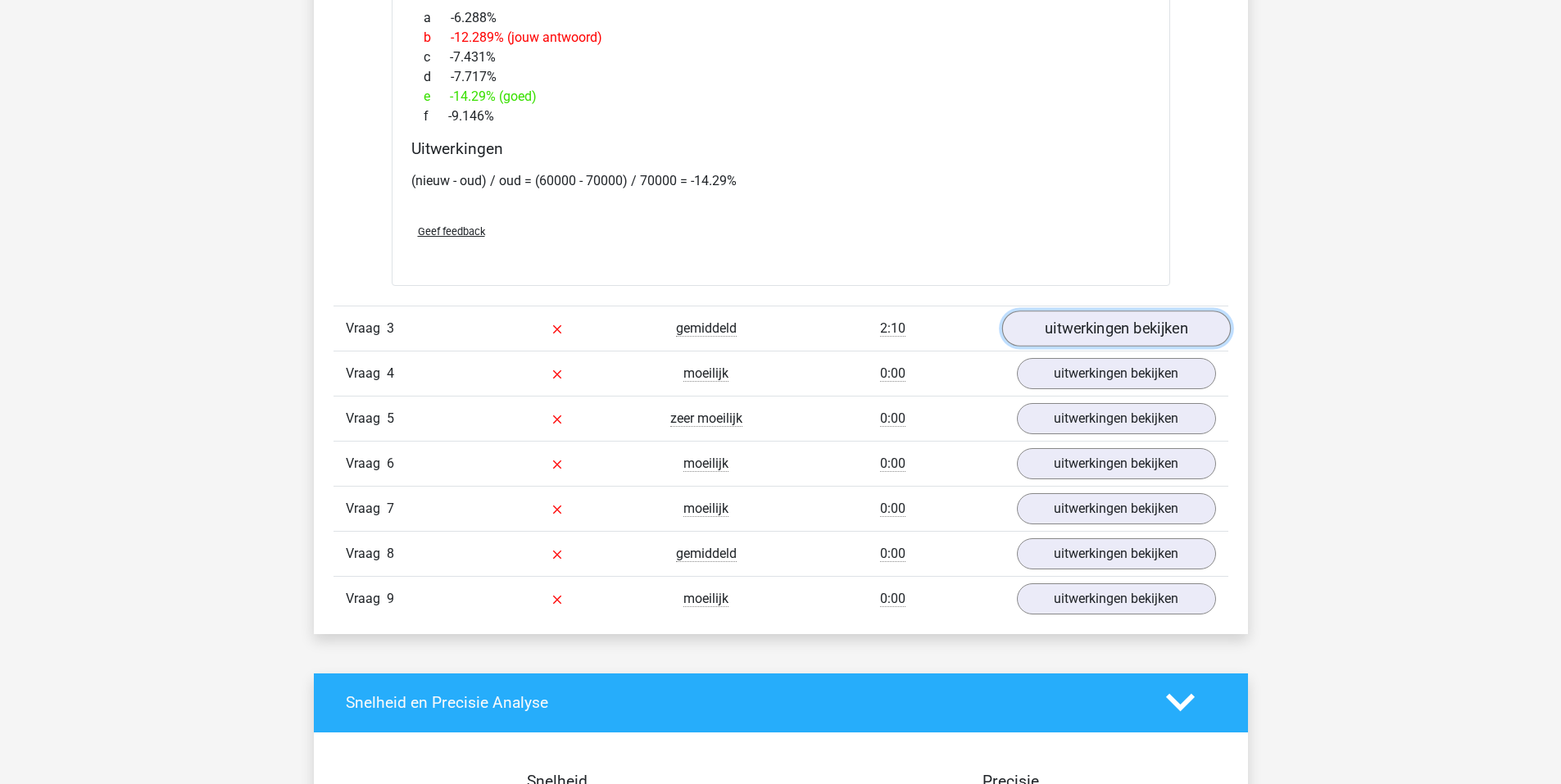
click at [1114, 315] on link "uitwerkingen bekijken" at bounding box center [1115, 329] width 228 height 36
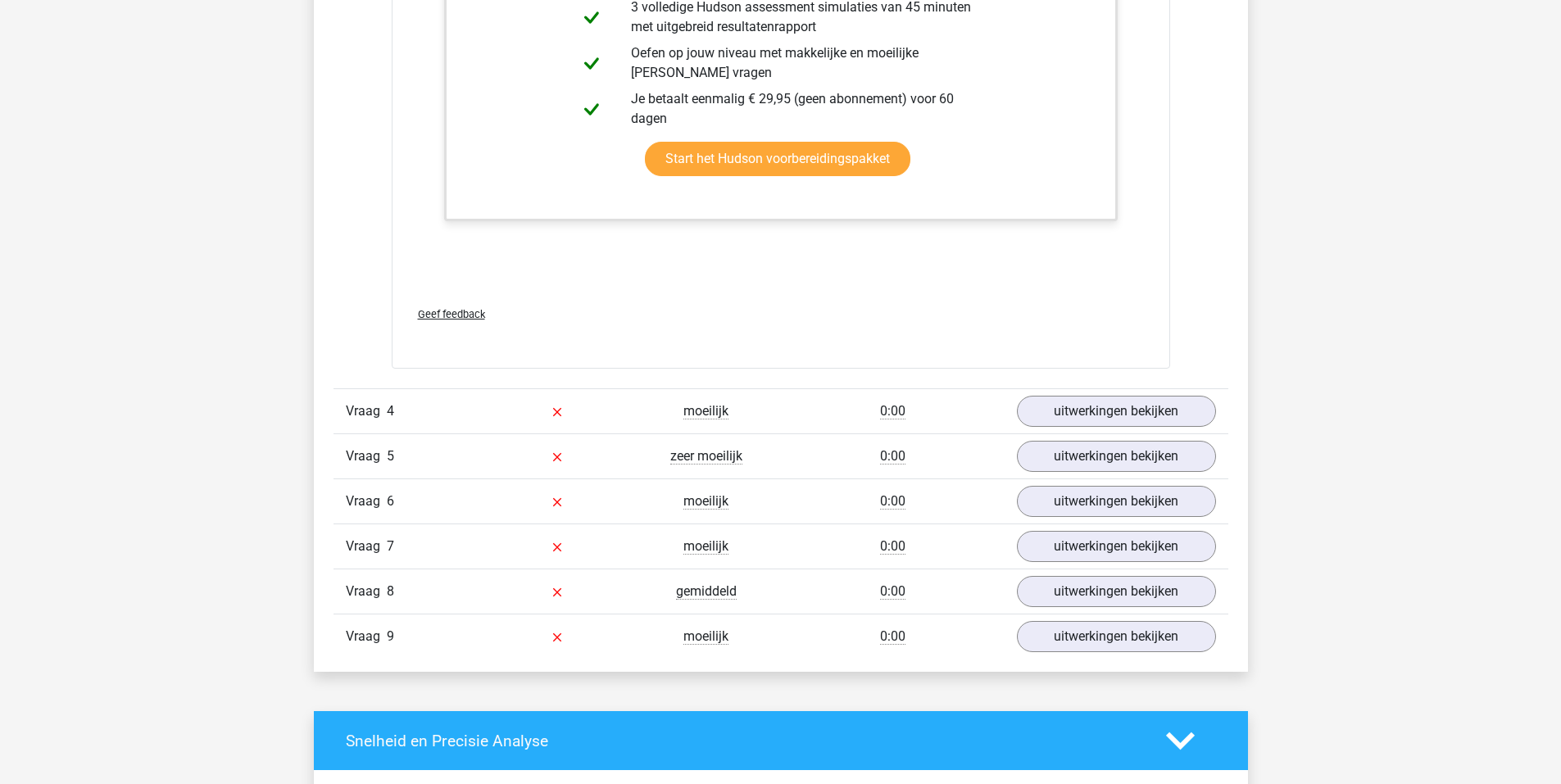
scroll to position [4506, 0]
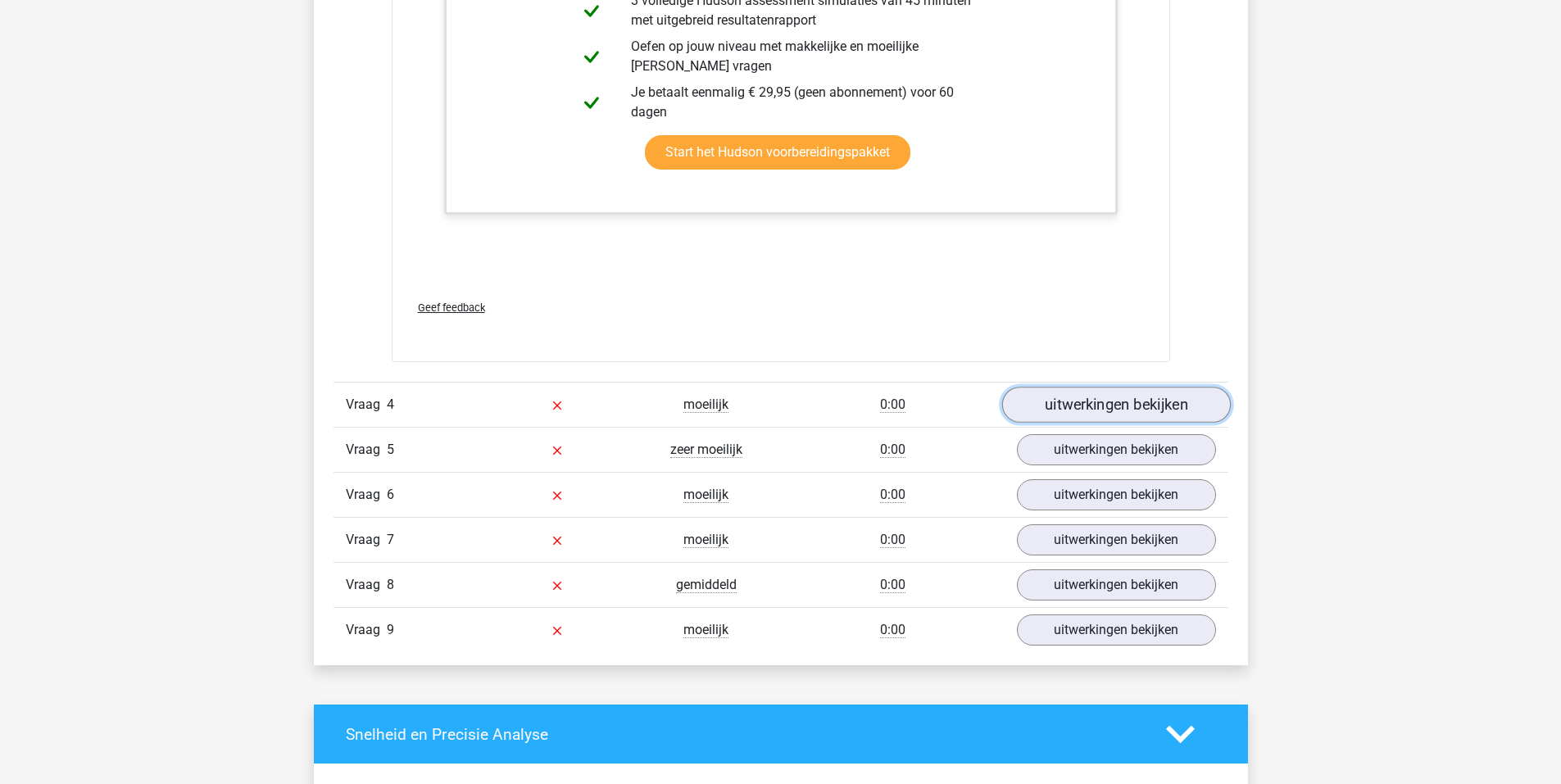
click at [1104, 409] on link "uitwerkingen bekijken" at bounding box center [1115, 406] width 228 height 36
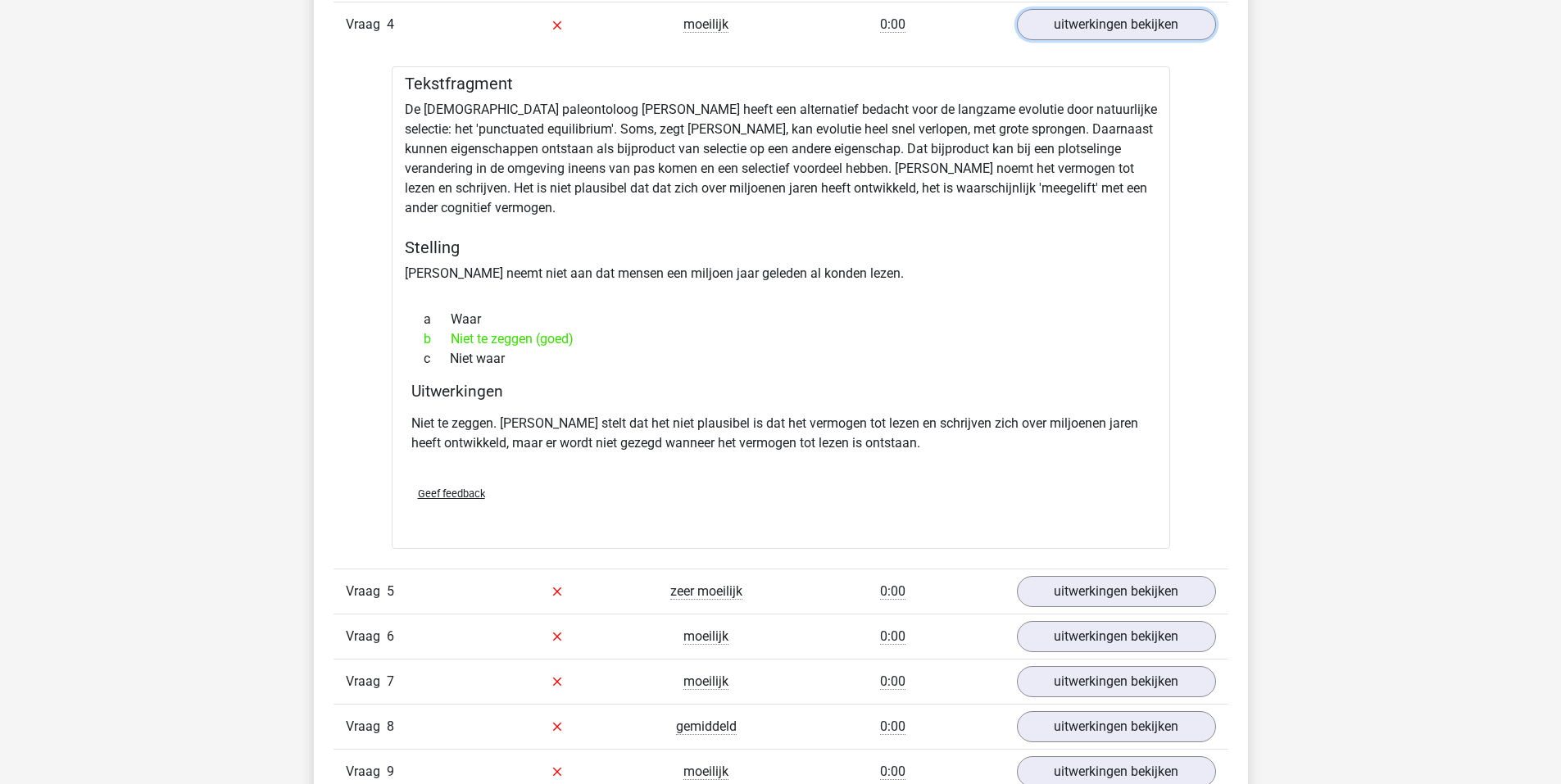
scroll to position [4915, 0]
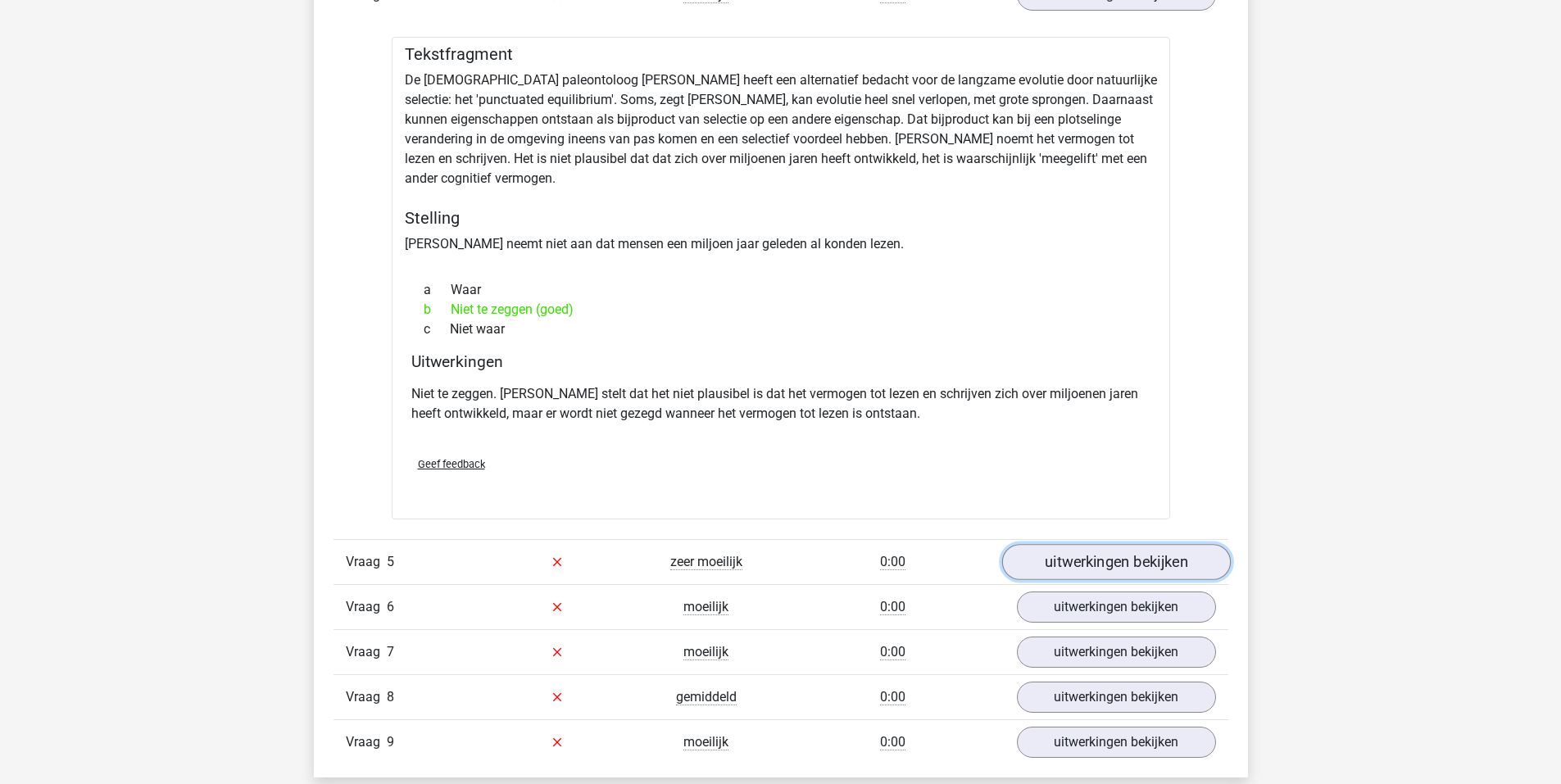
click at [1121, 570] on link "uitwerkingen bekijken" at bounding box center [1115, 561] width 228 height 36
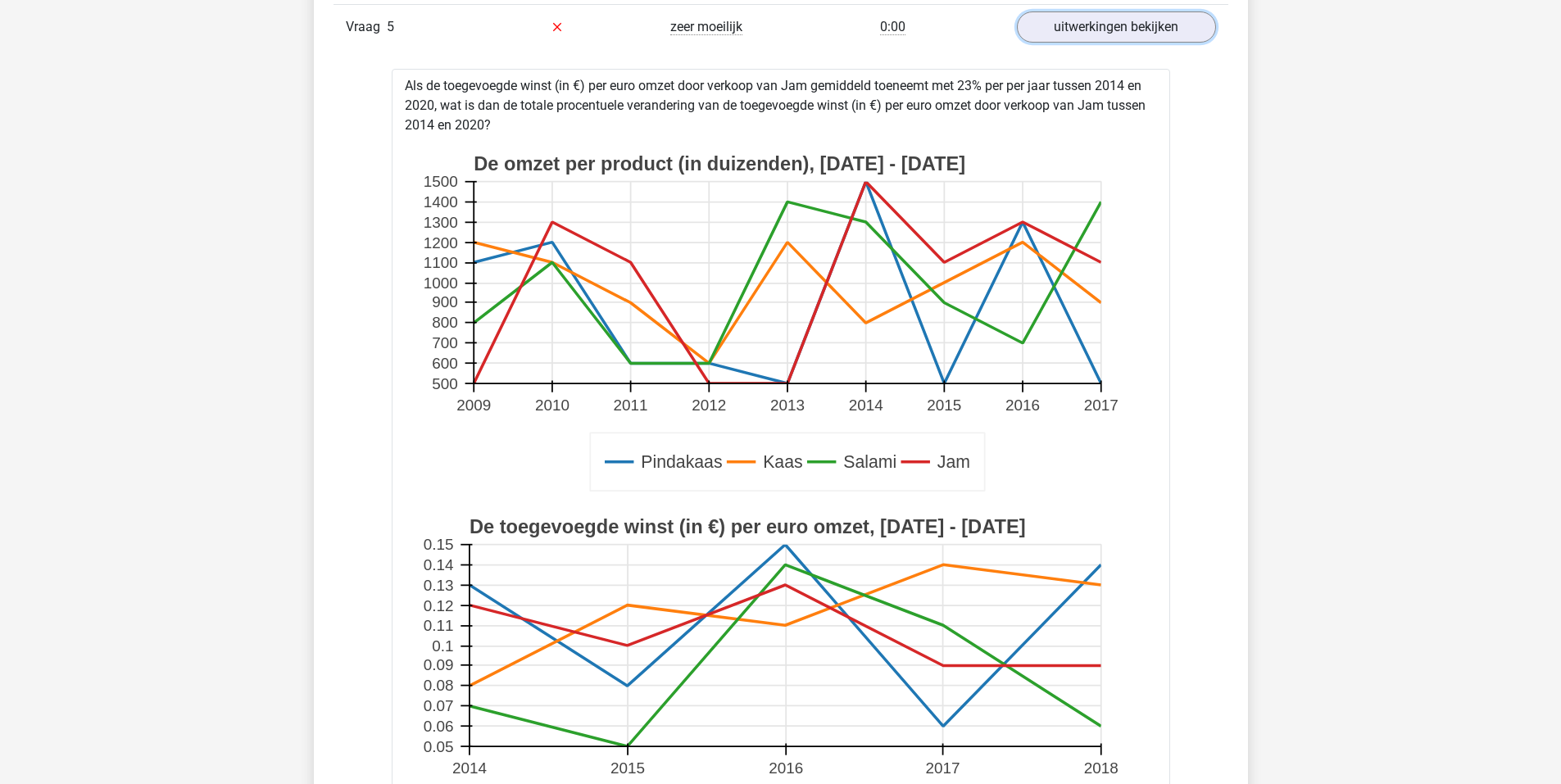
scroll to position [5571, 0]
